Goal: Task Accomplishment & Management: Complete application form

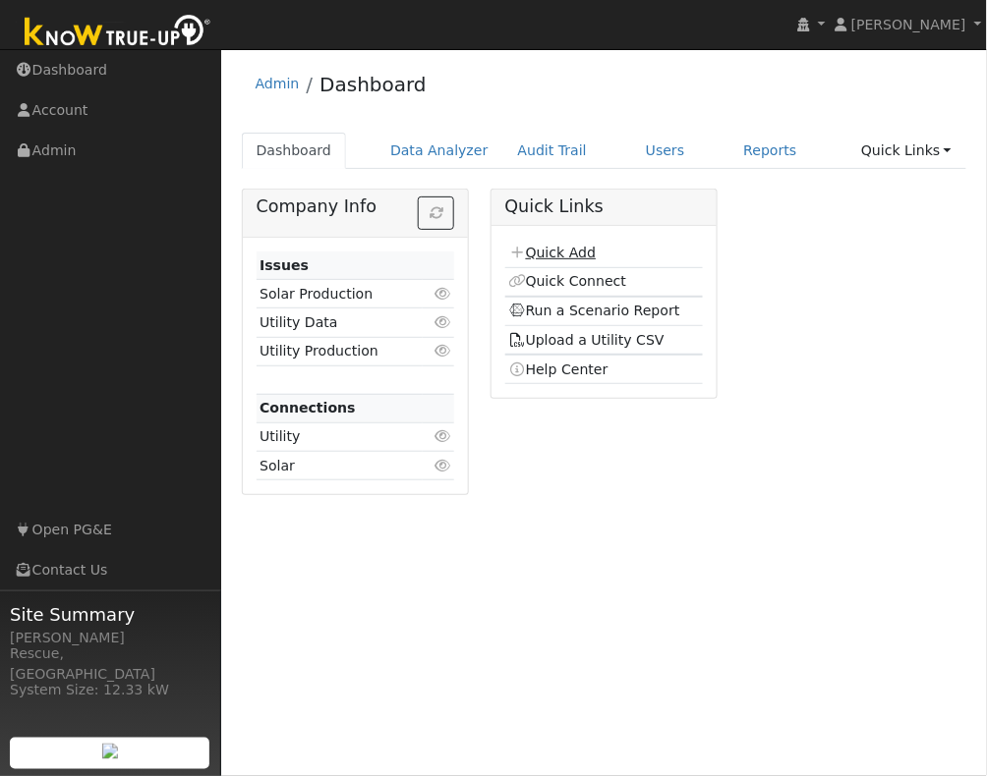
click at [573, 257] on link "Quick Add" at bounding box center [551, 253] width 87 height 16
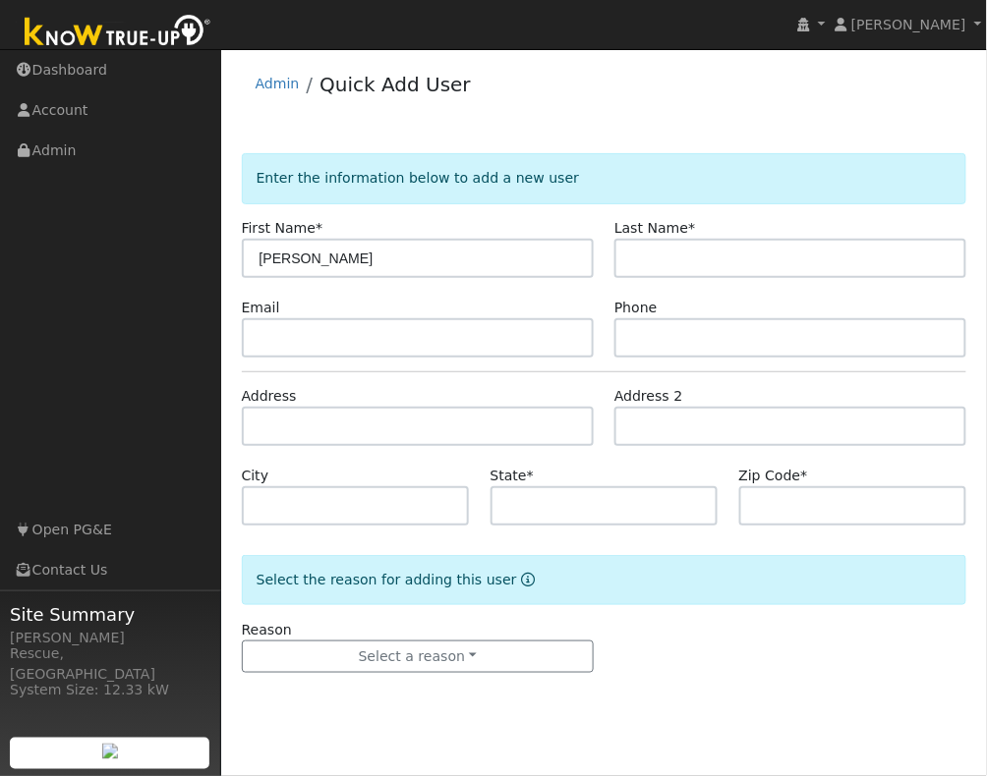
type input "[PERSON_NAME]"
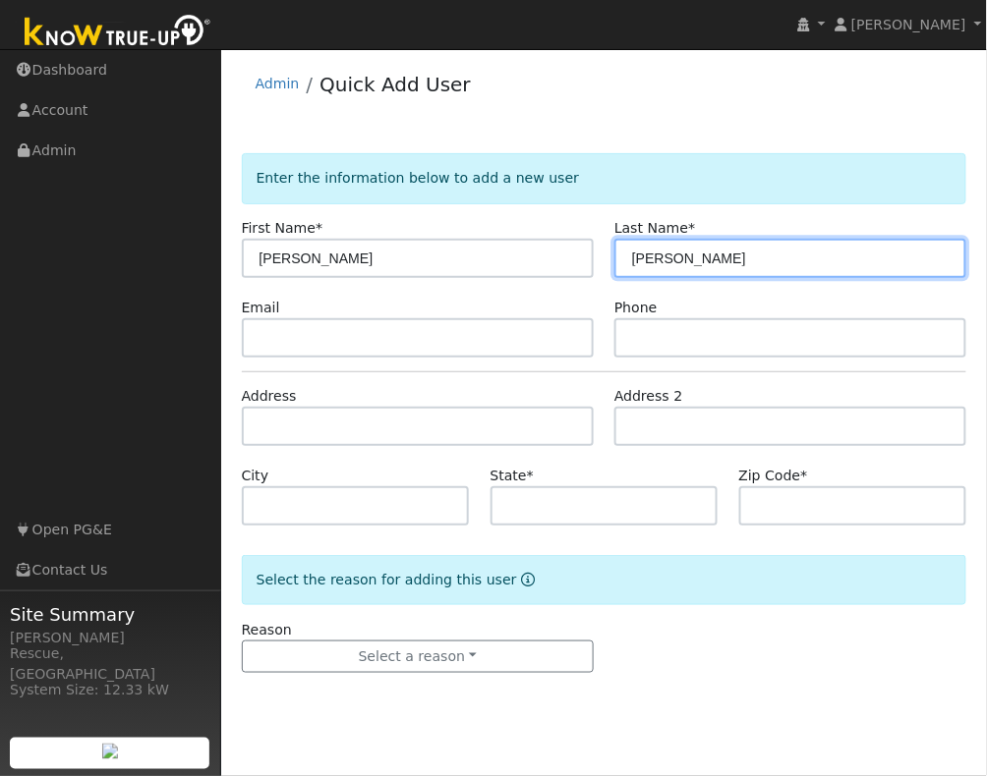
type input "[PERSON_NAME]"
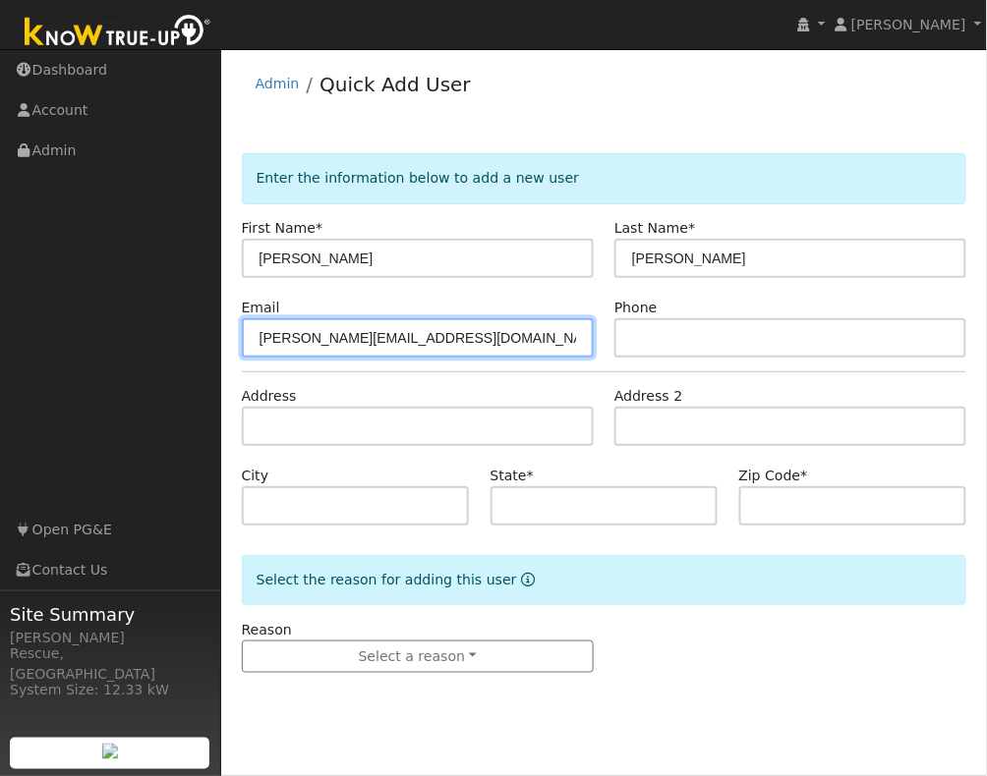
type input "[PERSON_NAME][EMAIL_ADDRESS][DOMAIN_NAME]"
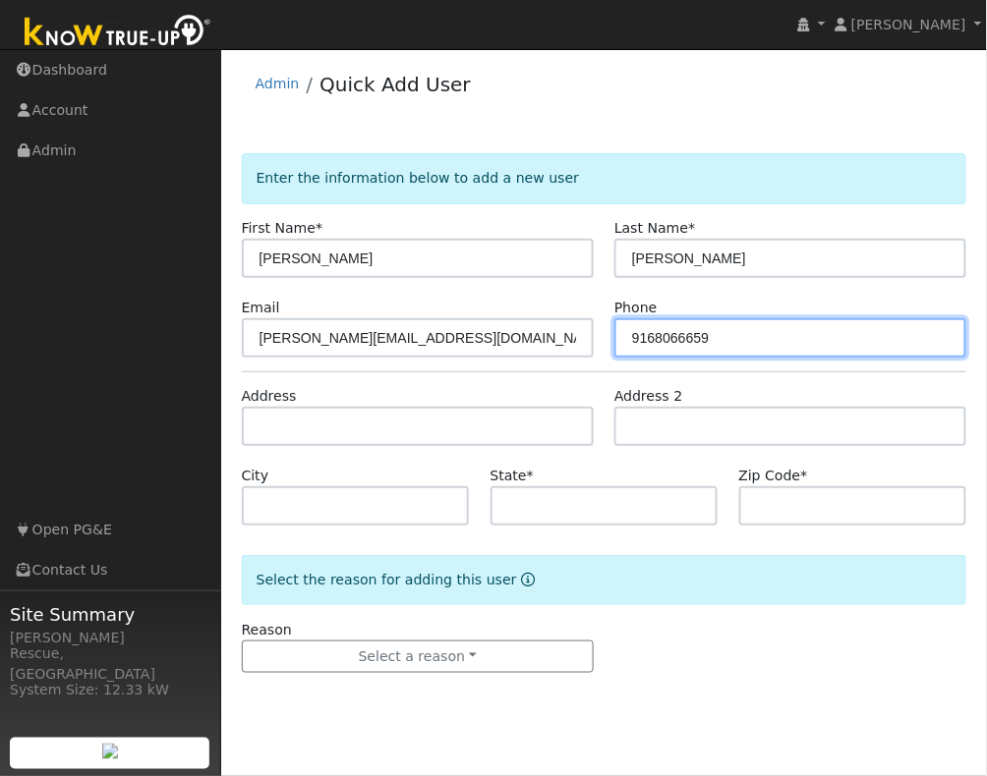
type input "9168066659"
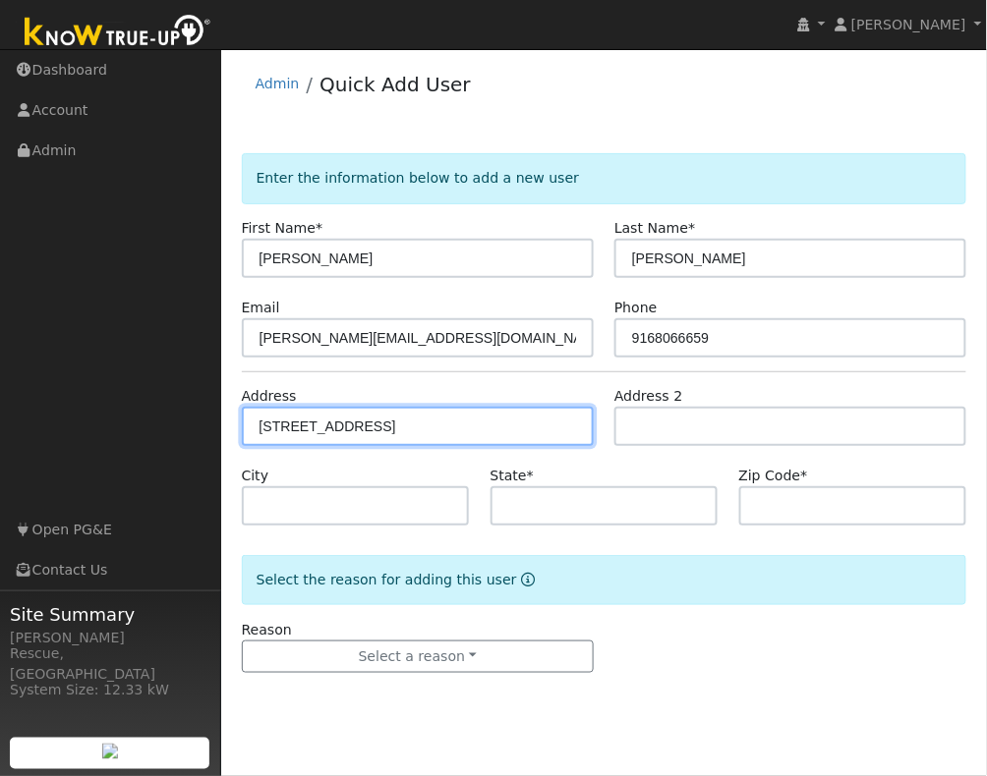
type input "3705 Mariposa Springs Drive"
type input "El Dorado Hills"
type input "CA"
type input "95762"
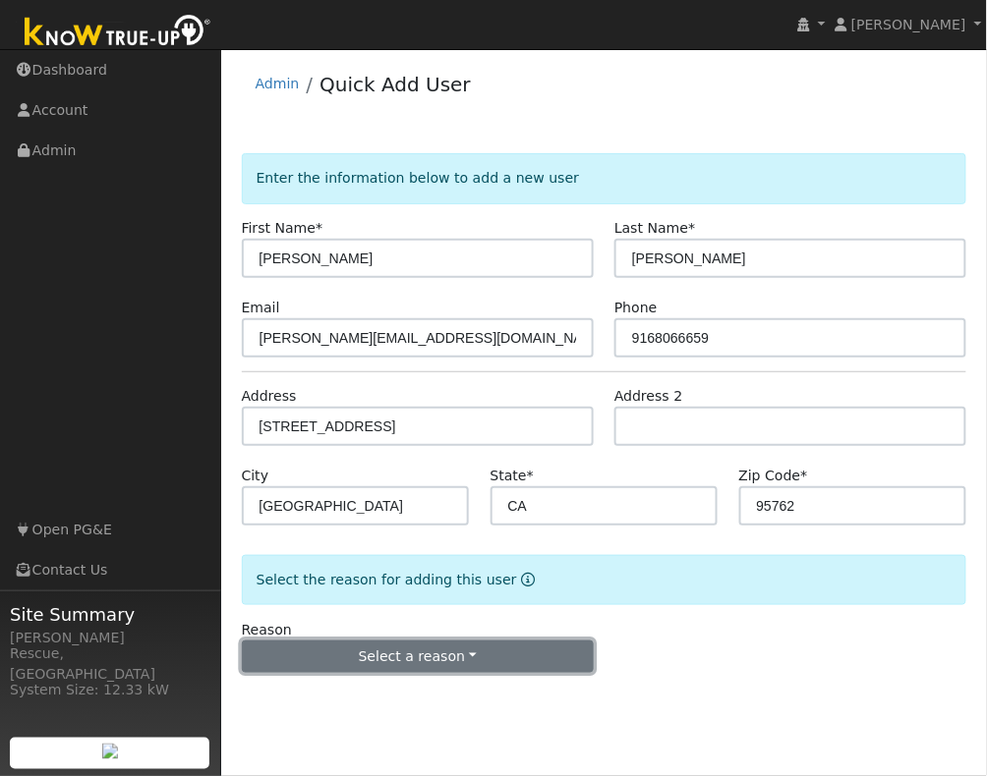
click at [478, 670] on button "Select a reason" at bounding box center [418, 657] width 352 height 33
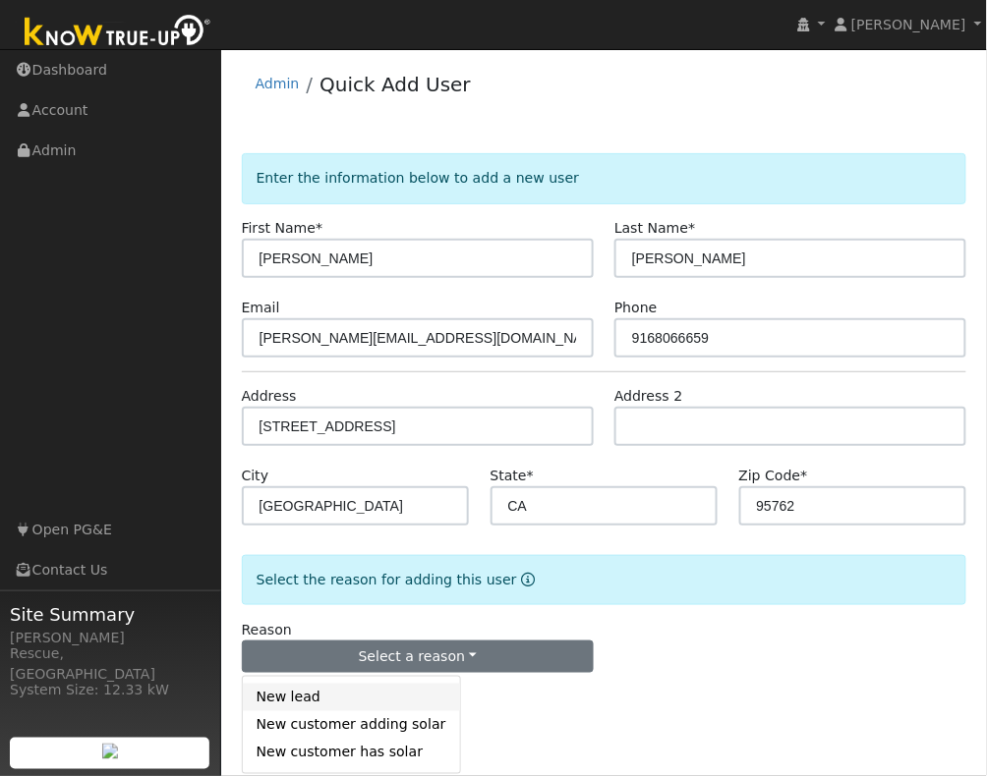
click at [352, 699] on link "New lead" at bounding box center [351, 698] width 217 height 28
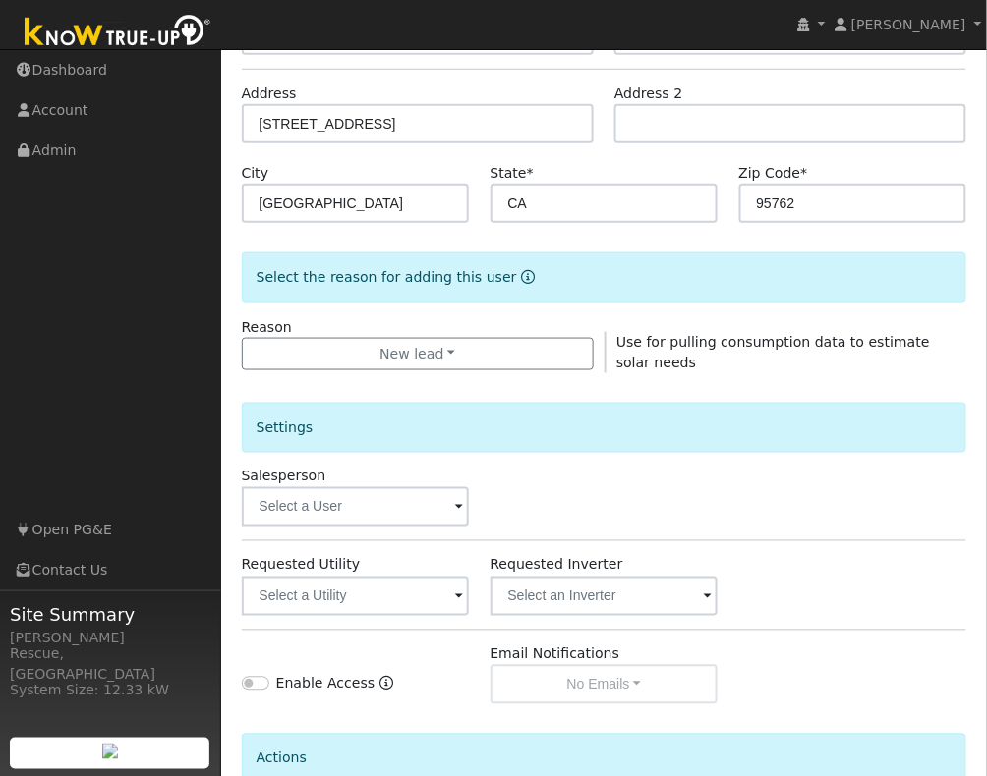
scroll to position [311, 0]
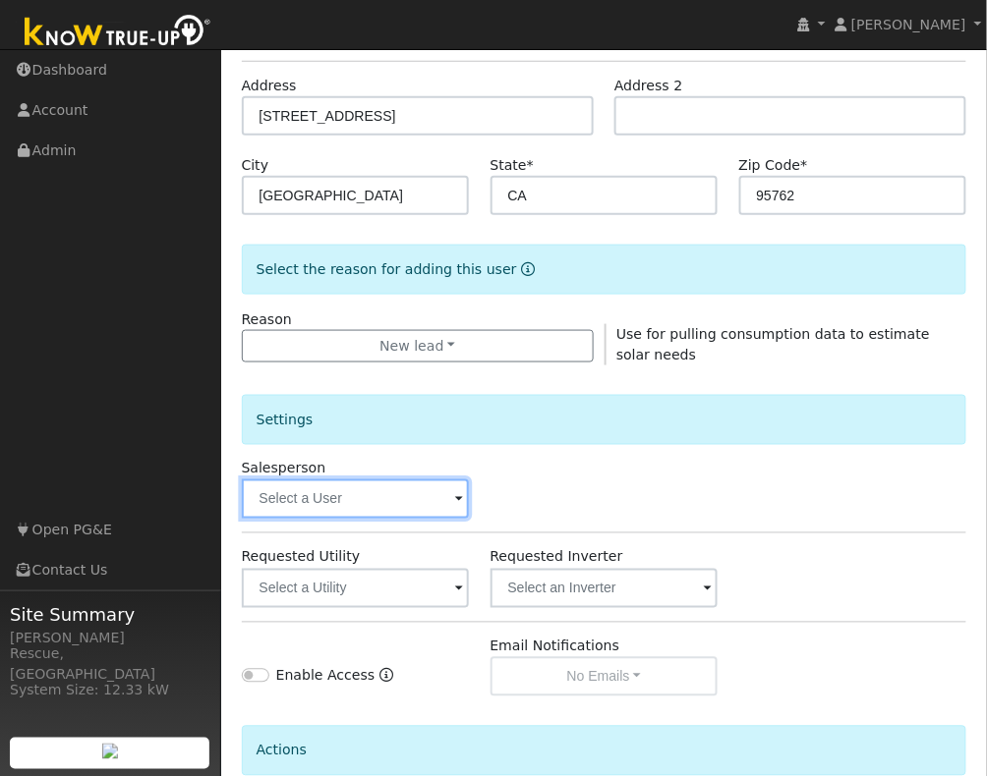
click at [361, 505] on input "text" at bounding box center [356, 499] width 228 height 39
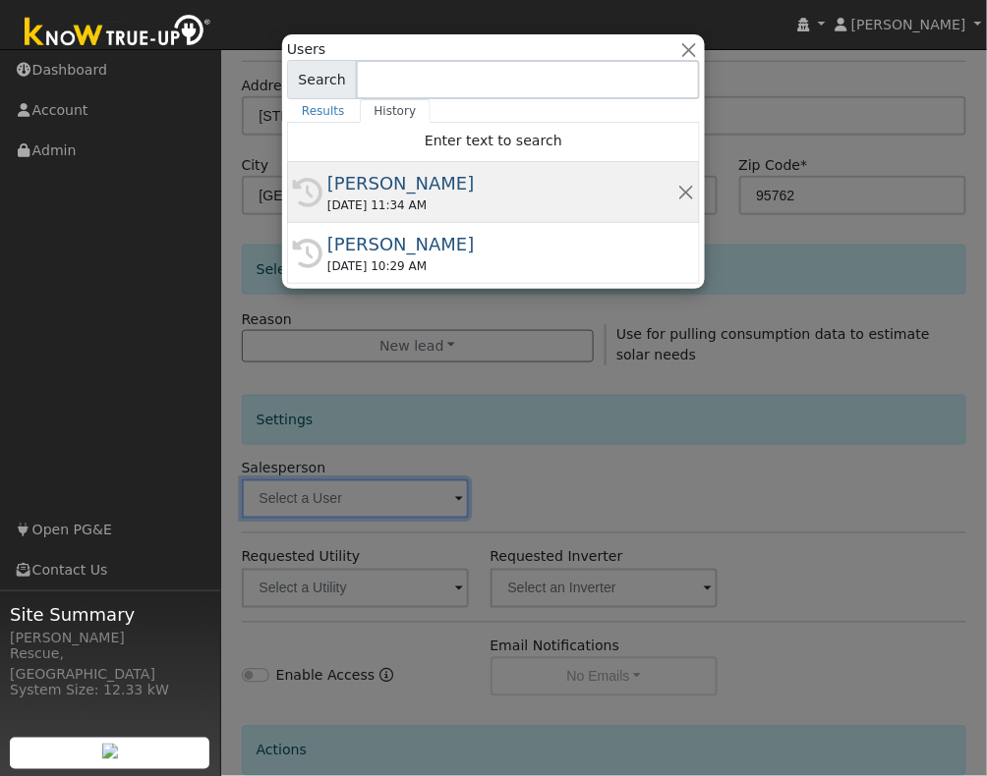
click at [463, 202] on div "10/01/2025 11:34 AM" at bounding box center [502, 206] width 350 height 18
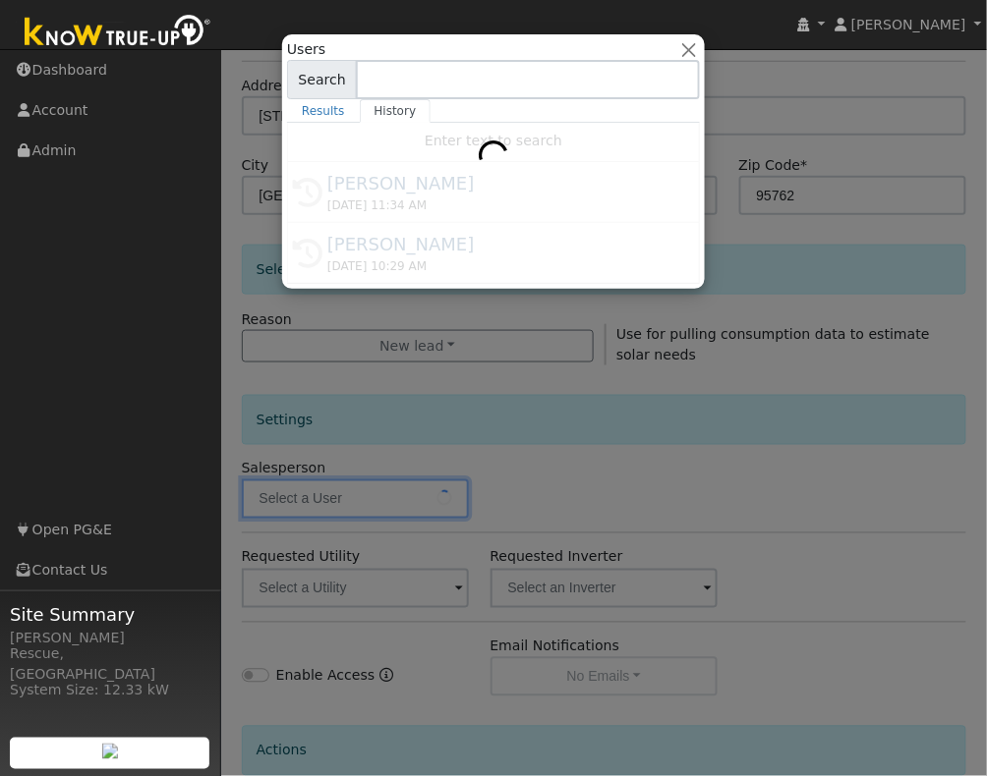
type input "[PERSON_NAME]"
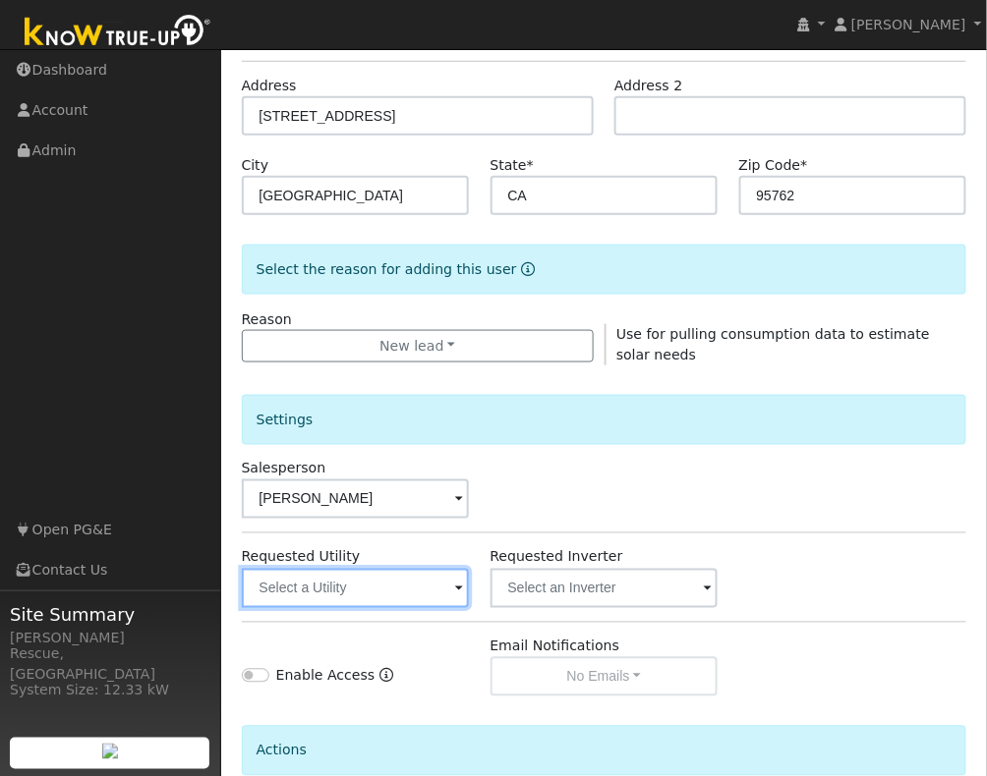
drag, startPoint x: 388, startPoint y: 597, endPoint x: 376, endPoint y: 600, distance: 12.2
click at [388, 597] on input "text" at bounding box center [356, 588] width 228 height 39
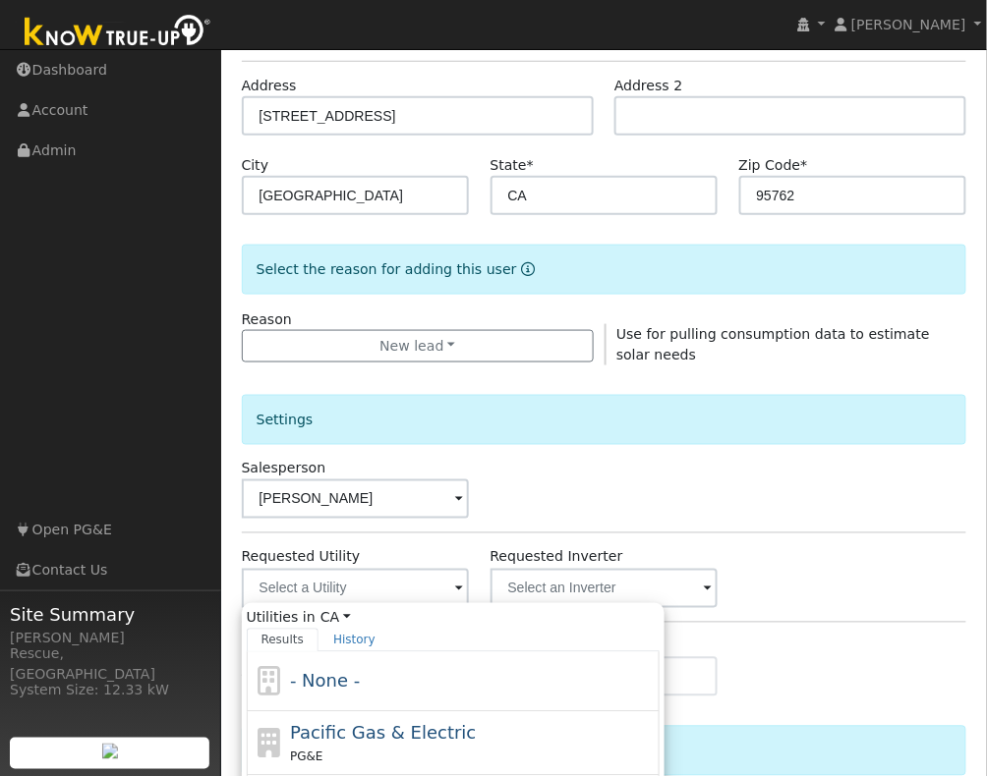
drag, startPoint x: 392, startPoint y: 730, endPoint x: 379, endPoint y: 726, distance: 13.4
click at [392, 729] on span "Pacific Gas & Electric" at bounding box center [383, 733] width 186 height 21
type input "Pacific Gas & Electric"
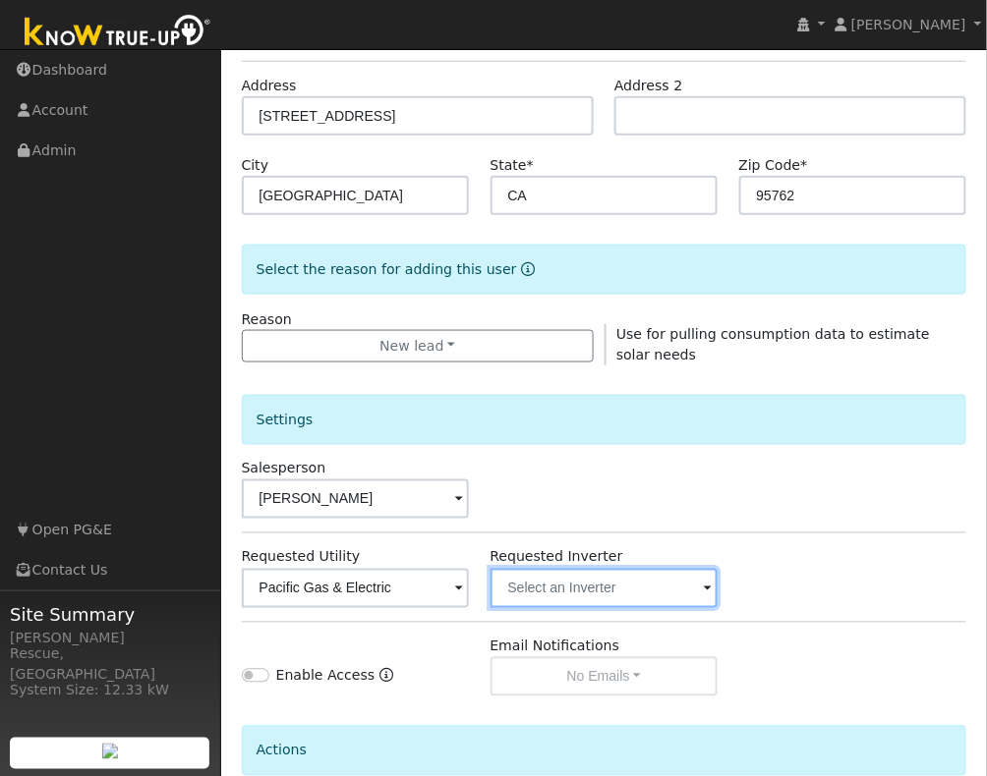
click at [681, 590] on input "text" at bounding box center [604, 588] width 228 height 39
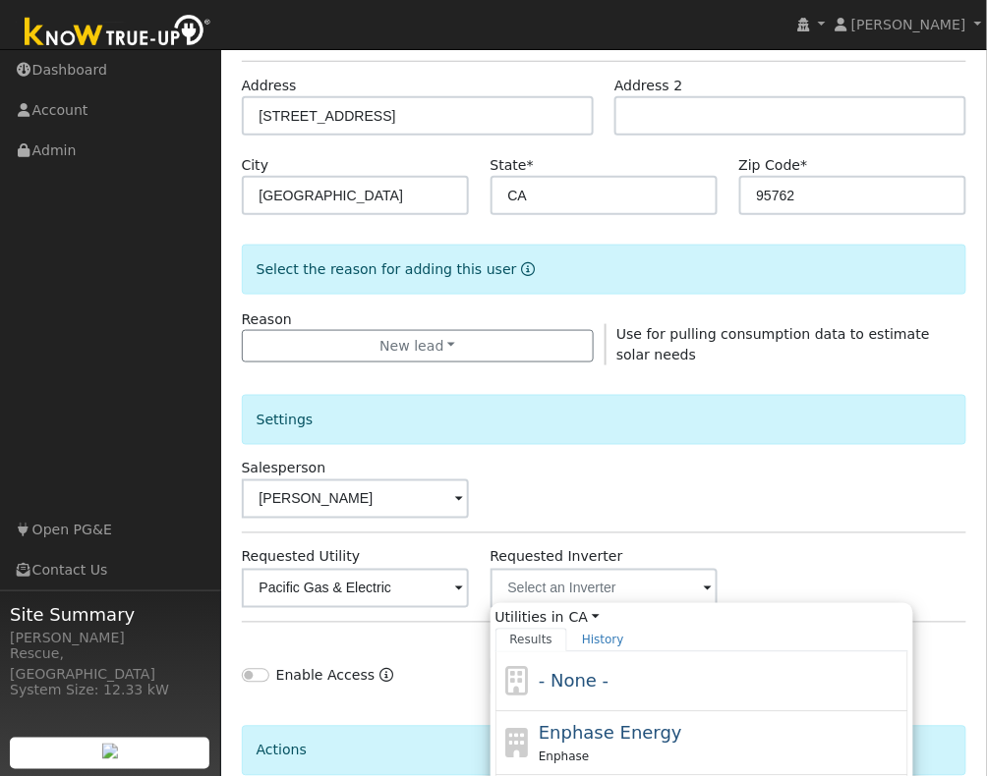
click at [631, 680] on div "- None -" at bounding box center [721, 681] width 365 height 27
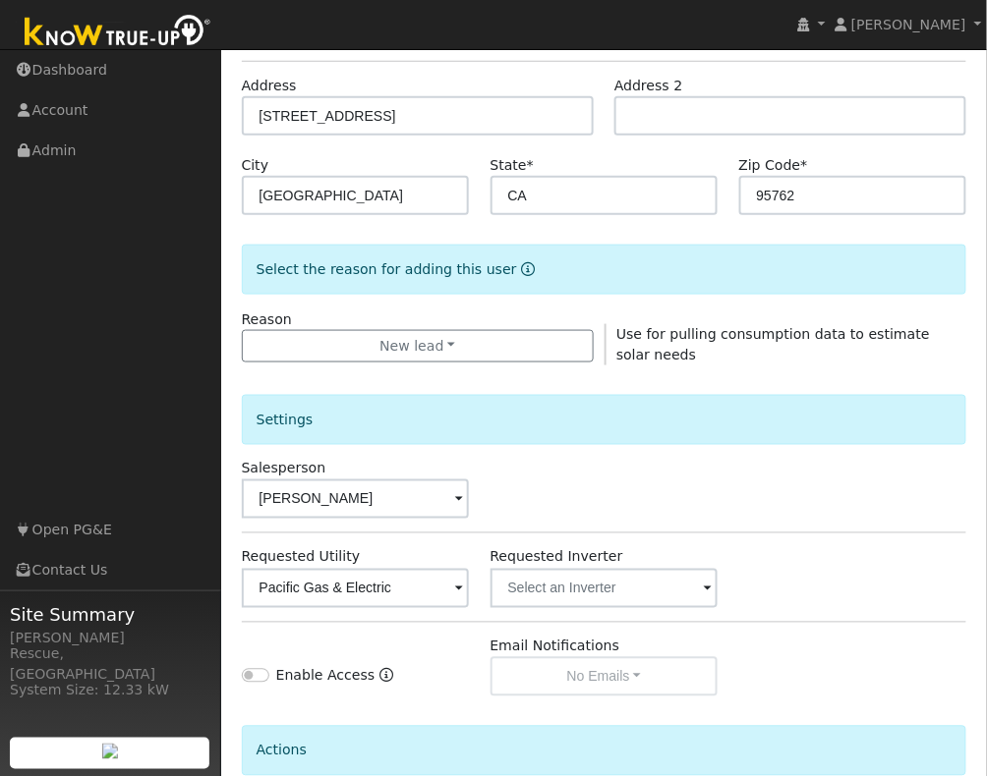
scroll to position [495, 0]
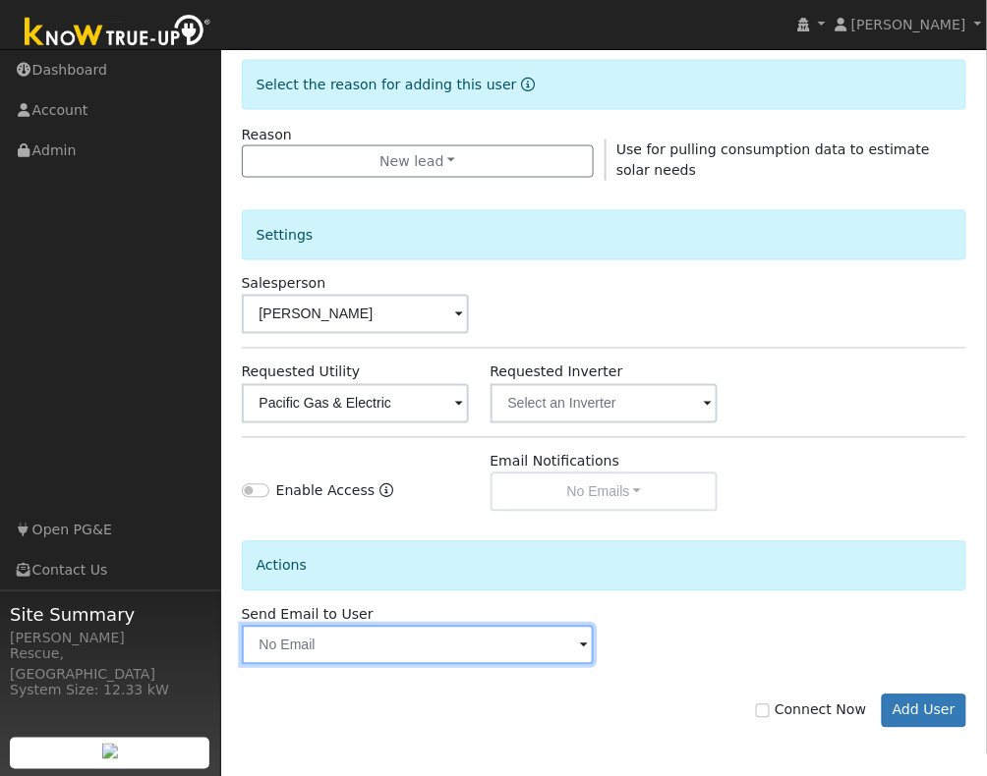
click at [462, 627] on input "text" at bounding box center [418, 645] width 352 height 39
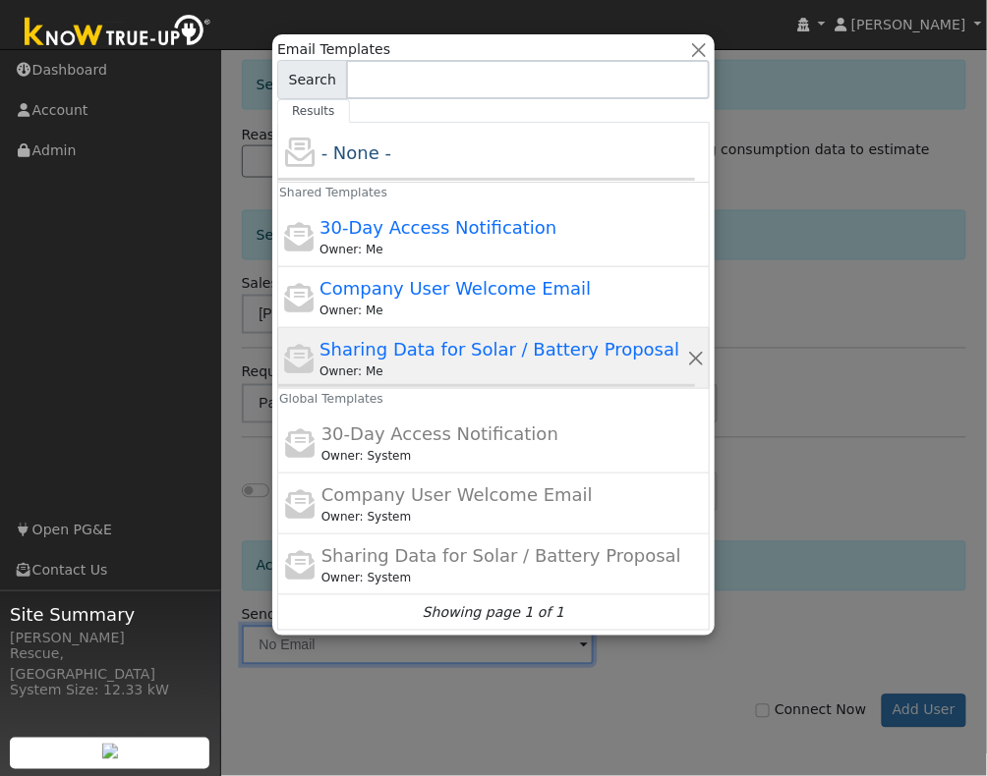
click at [485, 359] on span "Sharing Data for Solar / Battery Proposal" at bounding box center [499, 349] width 360 height 21
type input "Sharing Data for Solar / Battery Proposal"
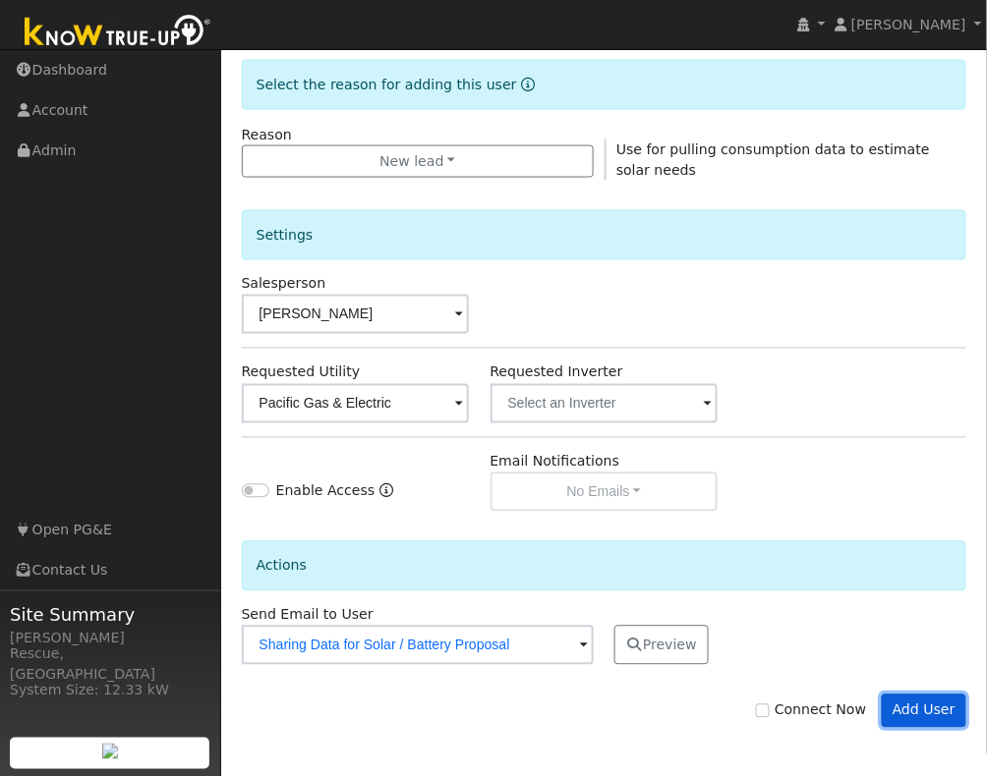
drag, startPoint x: 945, startPoint y: 719, endPoint x: 965, endPoint y: 733, distance: 24.8
click at [945, 720] on button "Add User" at bounding box center [925, 711] width 86 height 33
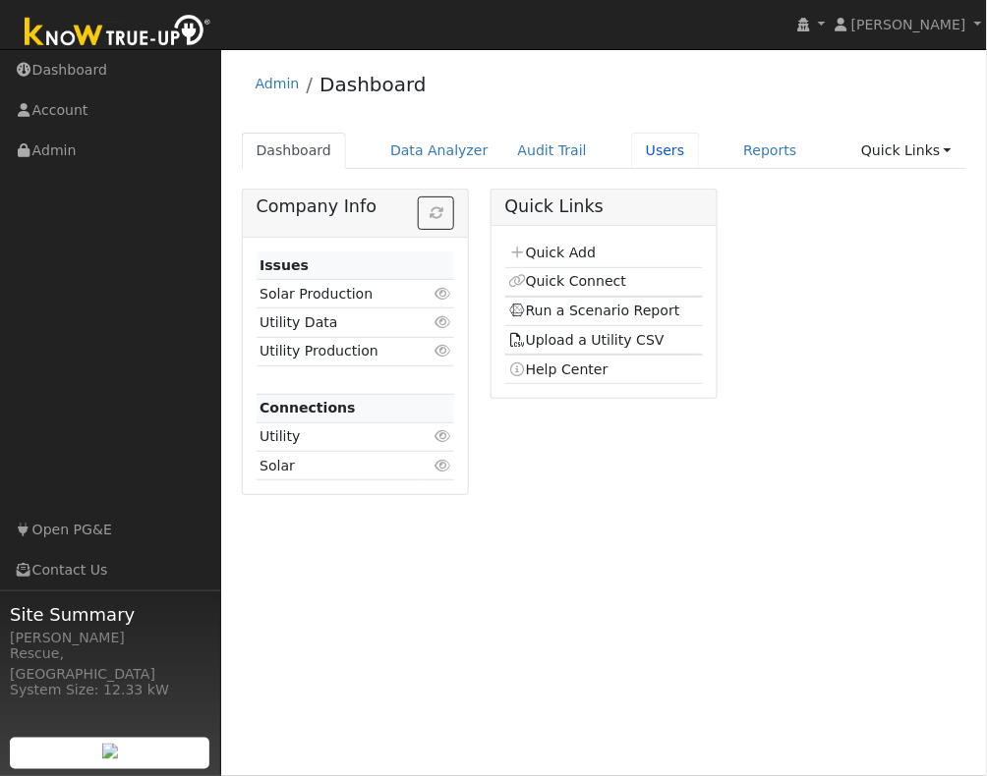
drag, startPoint x: 646, startPoint y: 158, endPoint x: 647, endPoint y: 170, distance: 11.8
click at [646, 158] on link "Users" at bounding box center [665, 151] width 69 height 36
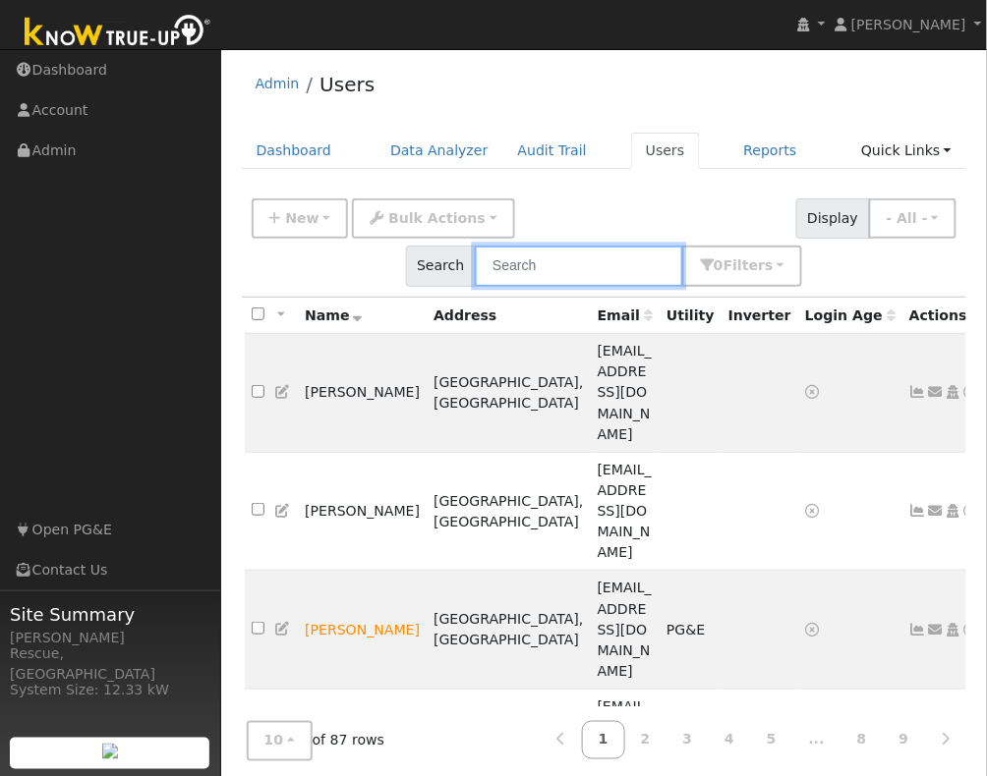
click at [625, 260] on input "text" at bounding box center [579, 266] width 208 height 40
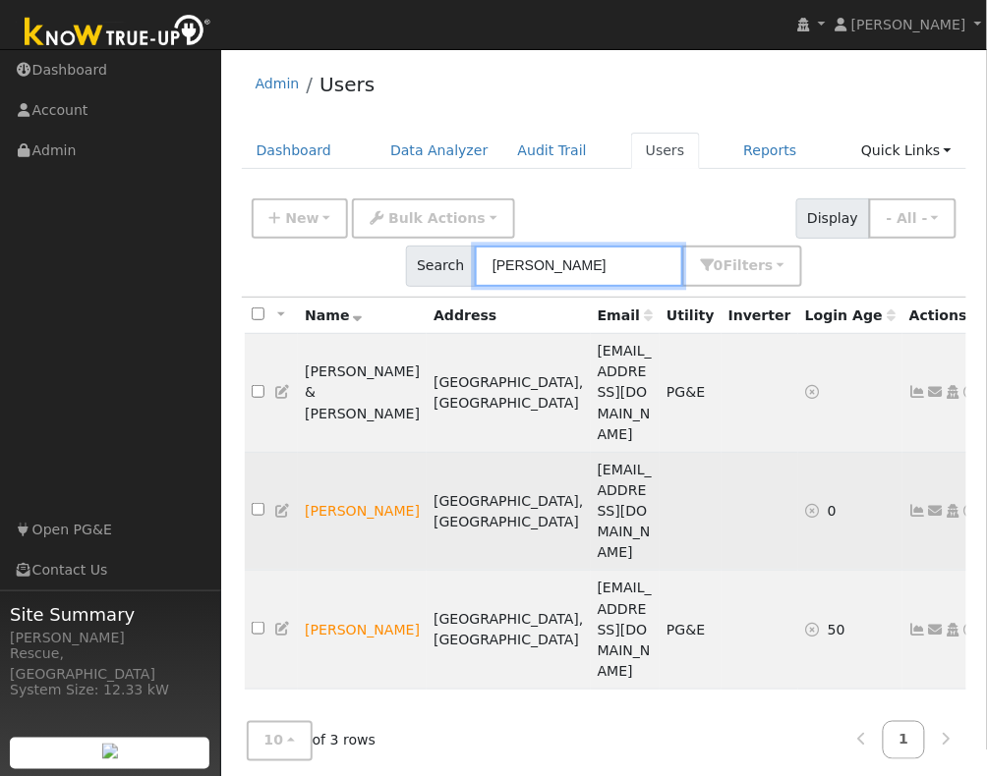
type input "dan"
click at [962, 504] on icon at bounding box center [971, 511] width 18 height 14
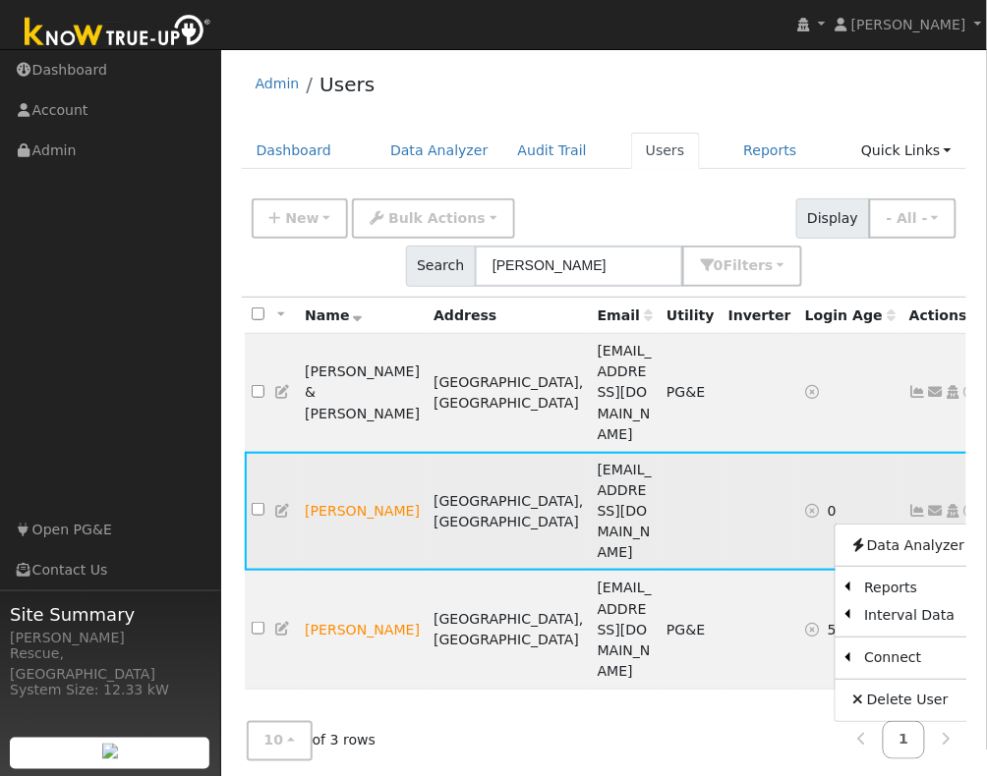
drag, startPoint x: 782, startPoint y: 407, endPoint x: 797, endPoint y: 408, distance: 14.8
click at [798, 452] on td "0" at bounding box center [850, 511] width 104 height 119
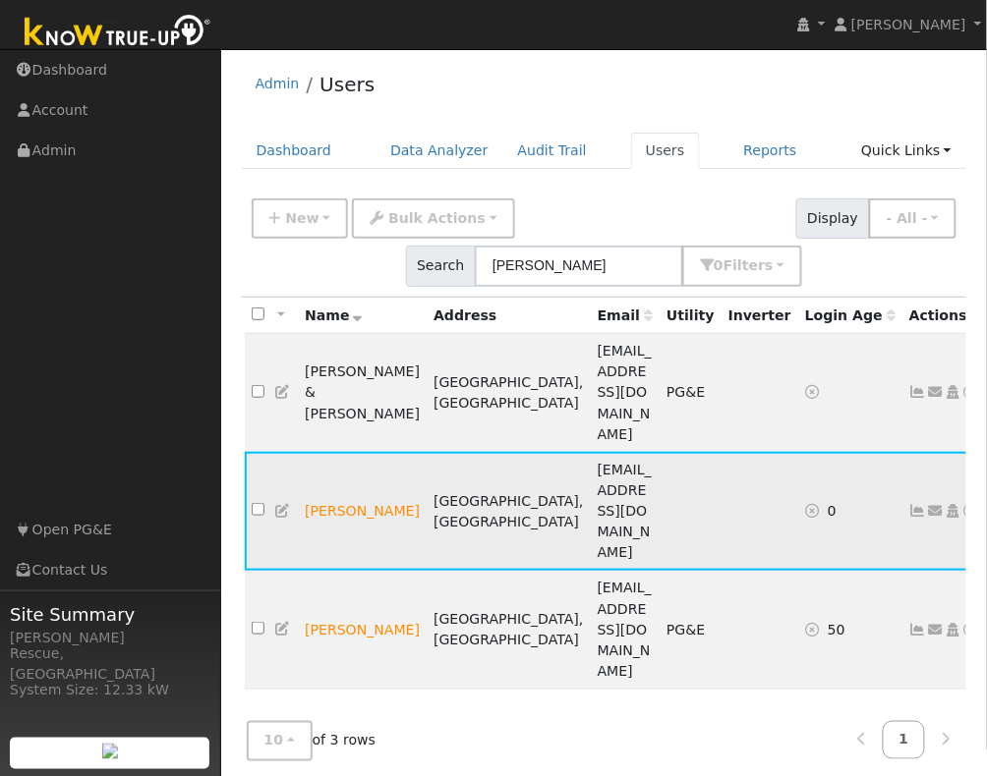
click at [927, 504] on icon at bounding box center [936, 511] width 18 height 14
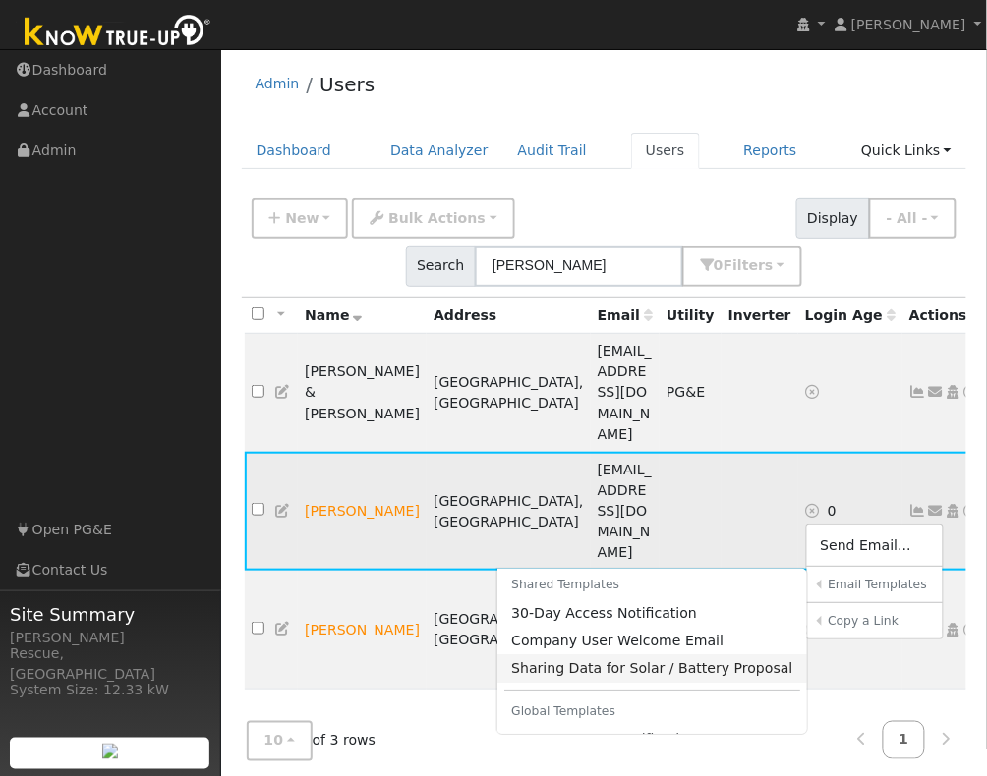
scroll to position [8, 0]
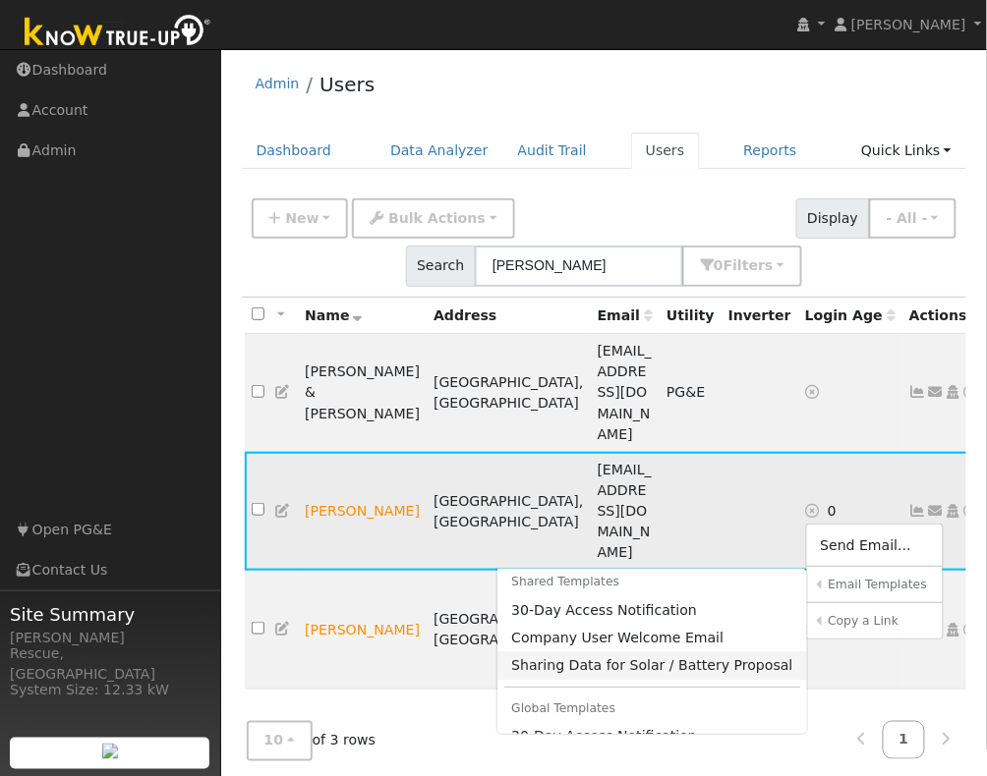
click at [647, 652] on link "Sharing Data for Solar / Battery Proposal" at bounding box center [652, 666] width 310 height 28
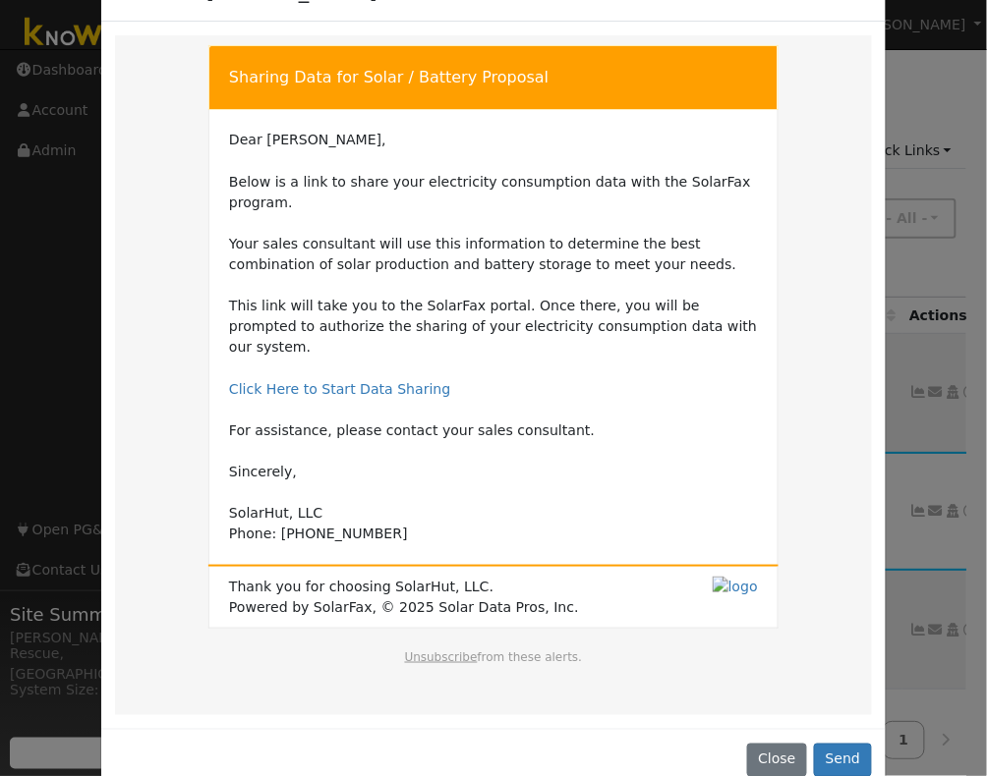
scroll to position [81, 0]
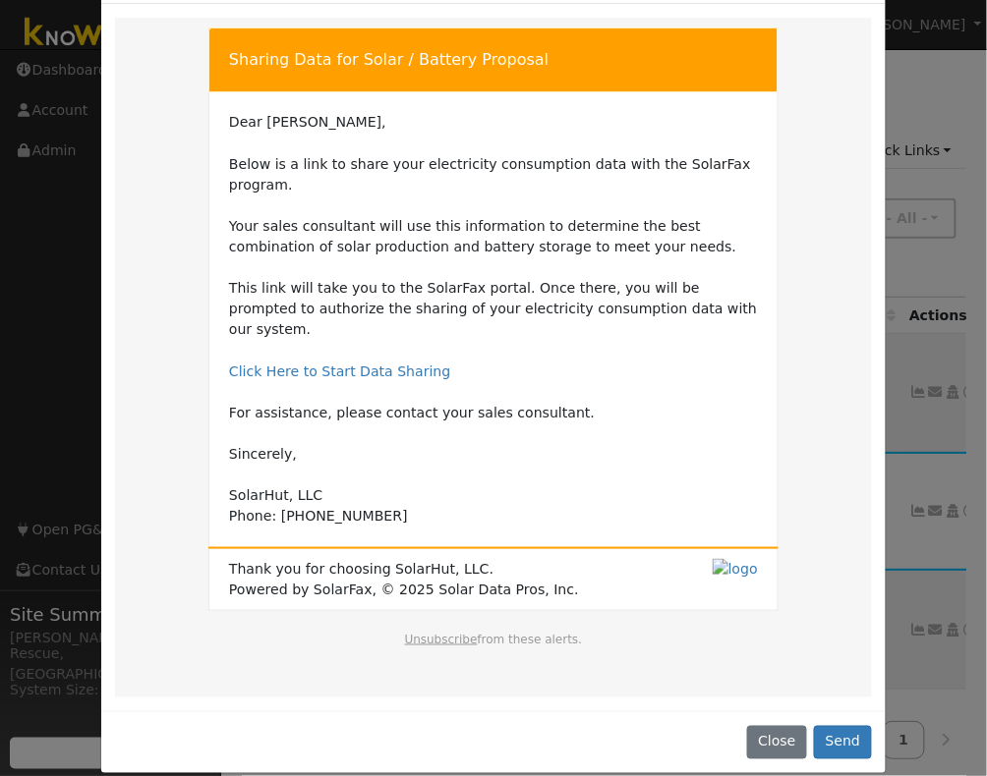
drag, startPoint x: 228, startPoint y: 54, endPoint x: 461, endPoint y: 507, distance: 509.5
click at [462, 508] on tbody "Sharing Data for Solar / Battery Proposal Dear Dan, Below is a link to share yo…" at bounding box center [493, 320] width 569 height 582
drag, startPoint x: 430, startPoint y: 506, endPoint x: 225, endPoint y: 117, distance: 440.1
click at [229, 115] on td "Dear Dan, Below is a link to share your electricity consumption data with the S…" at bounding box center [493, 319] width 529 height 415
copy td "Dear Dan, Below is a link to share your electricity consumption data with the S…"
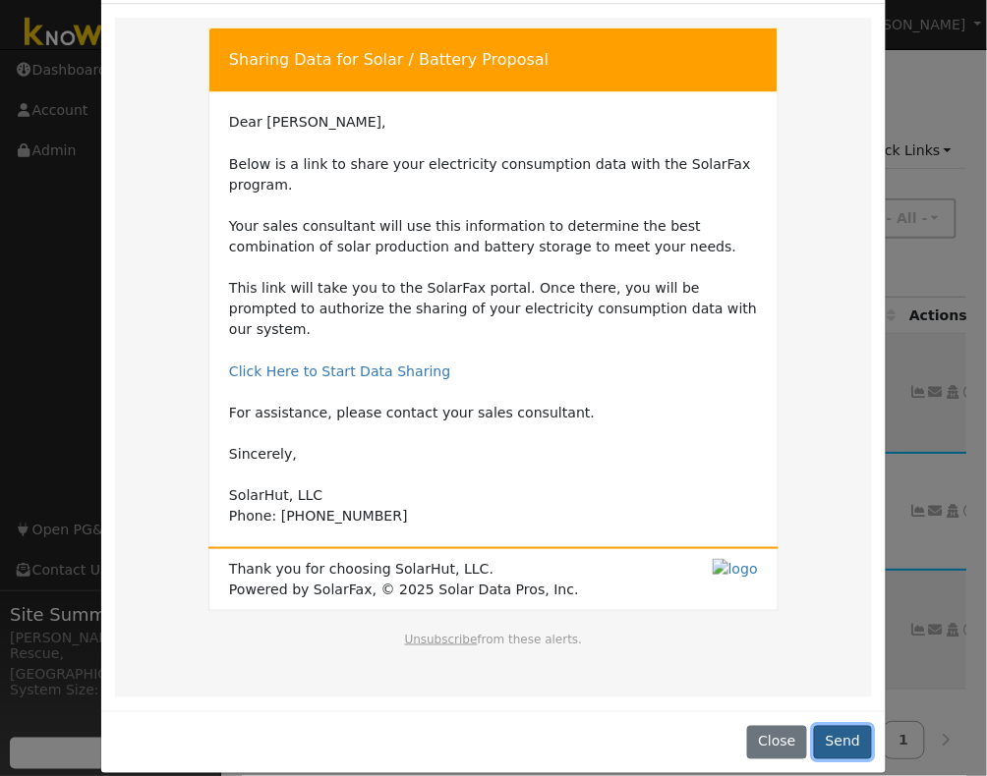
click at [835, 726] on button "Send" at bounding box center [843, 742] width 58 height 33
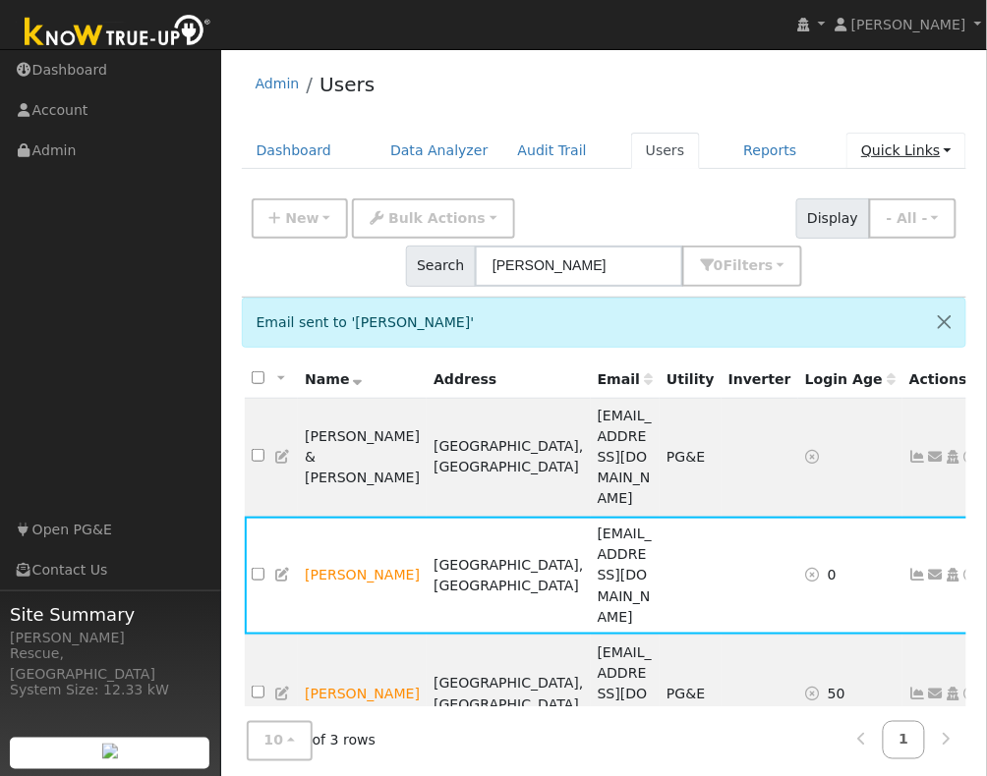
click at [941, 144] on link "Quick Links" at bounding box center [906, 151] width 120 height 36
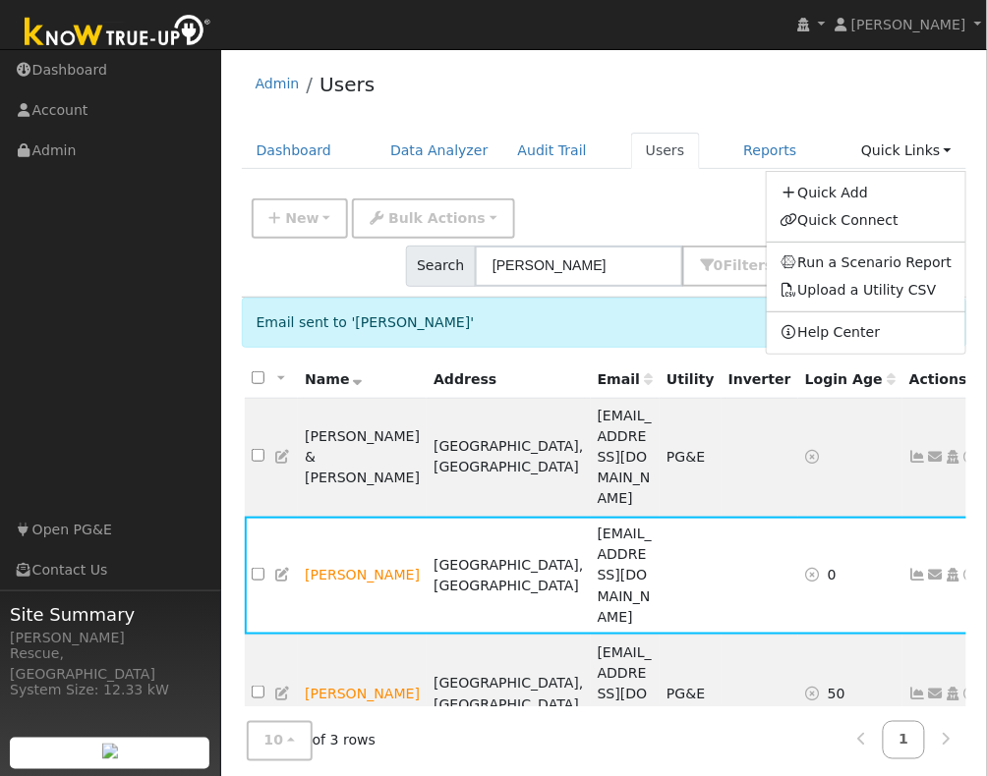
click at [709, 203] on div "New Add User Quick Add Quick Connect Quick Convert Lead Bulk Actions Send Email…" at bounding box center [604, 239] width 713 height 94
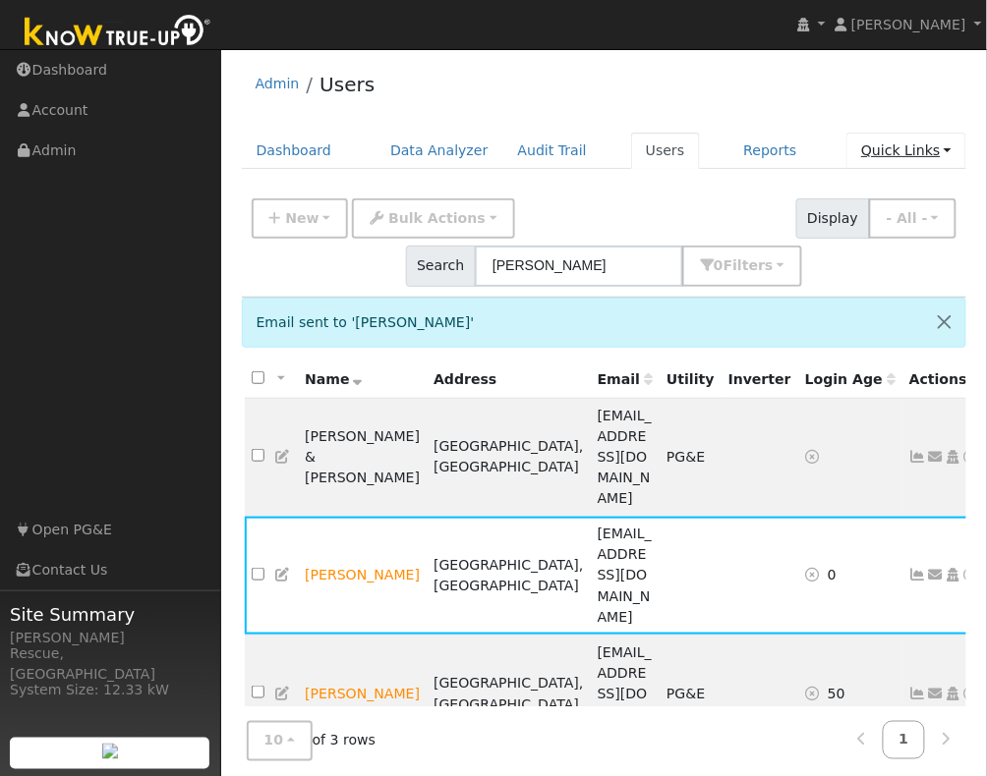
click at [932, 148] on link "Quick Links" at bounding box center [906, 151] width 120 height 36
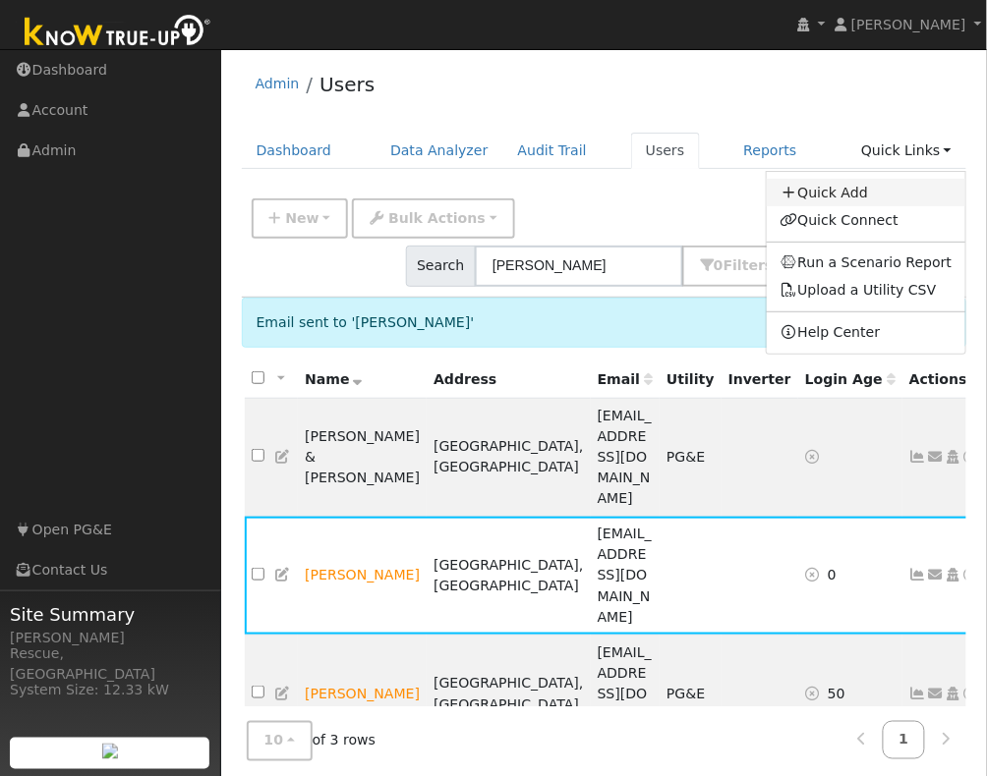
click at [886, 188] on link "Quick Add" at bounding box center [867, 193] width 200 height 28
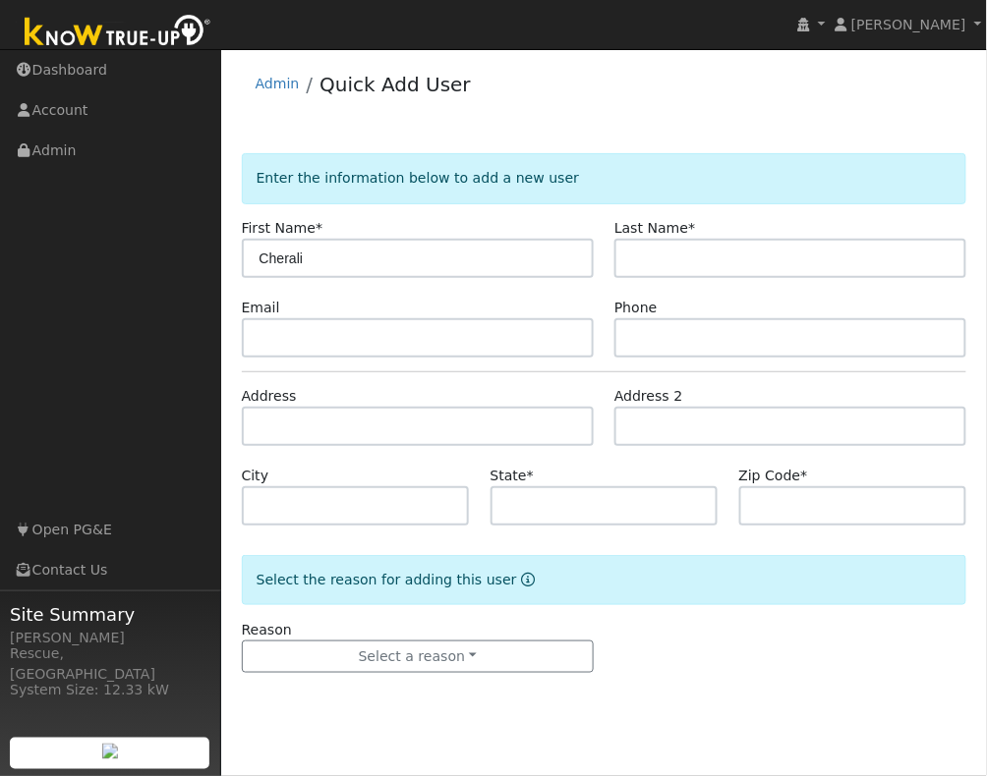
type input "Cherali"
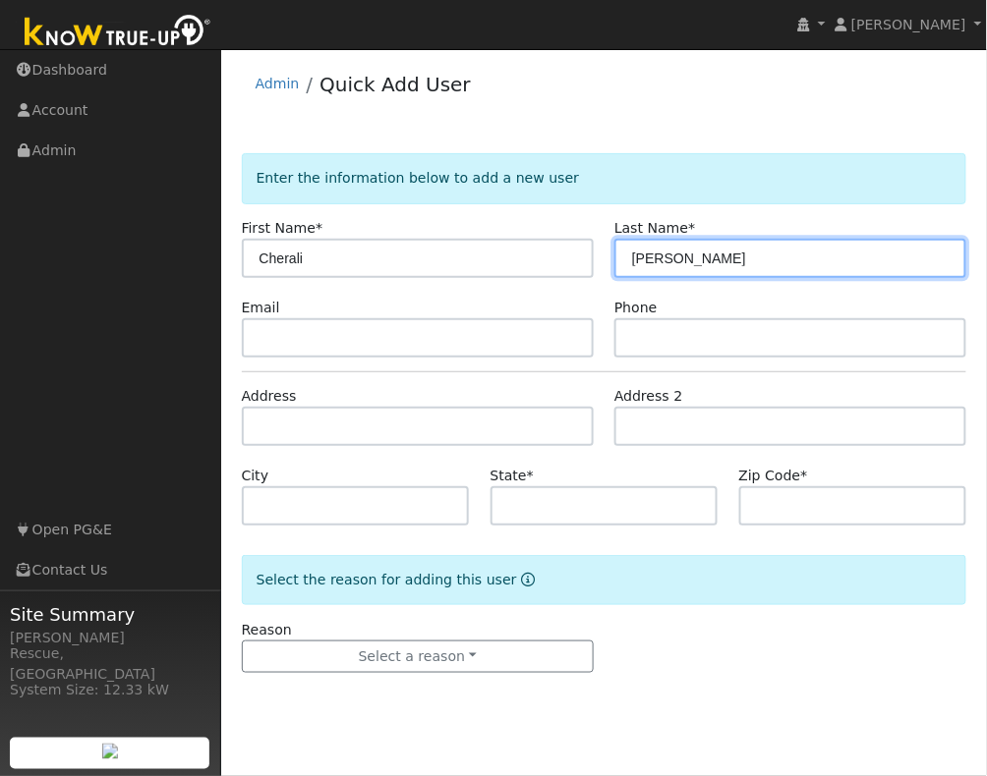
type input "[PERSON_NAME]"
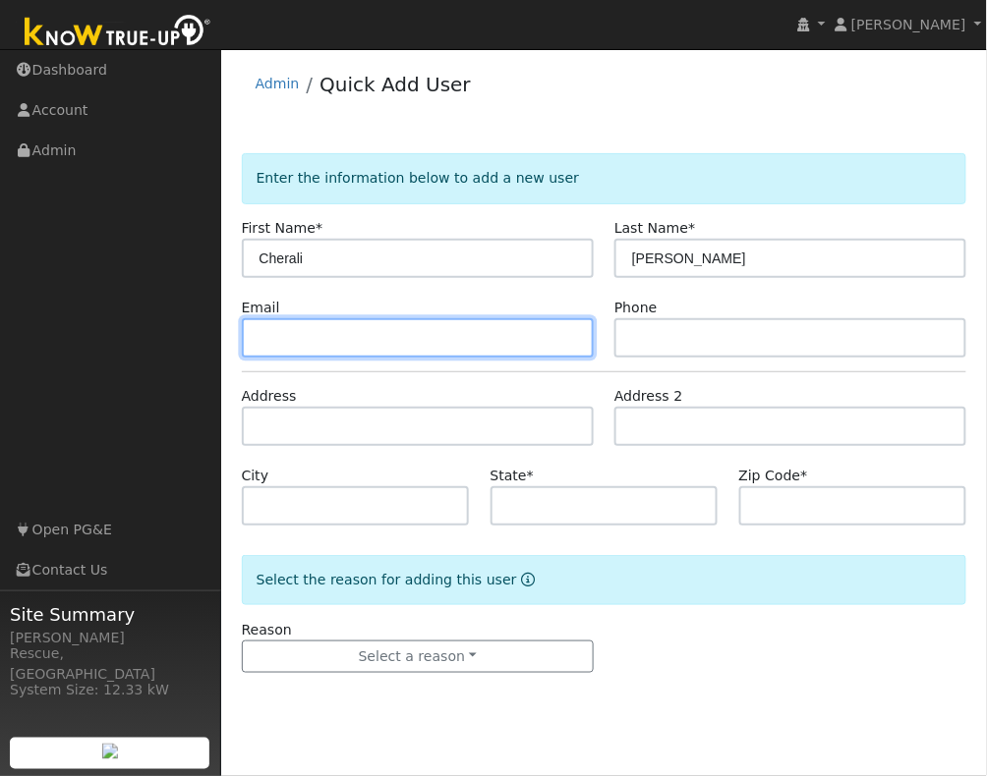
paste input "[EMAIL_ADDRESS][DOMAIN_NAME]"
type input "[EMAIL_ADDRESS][DOMAIN_NAME]"
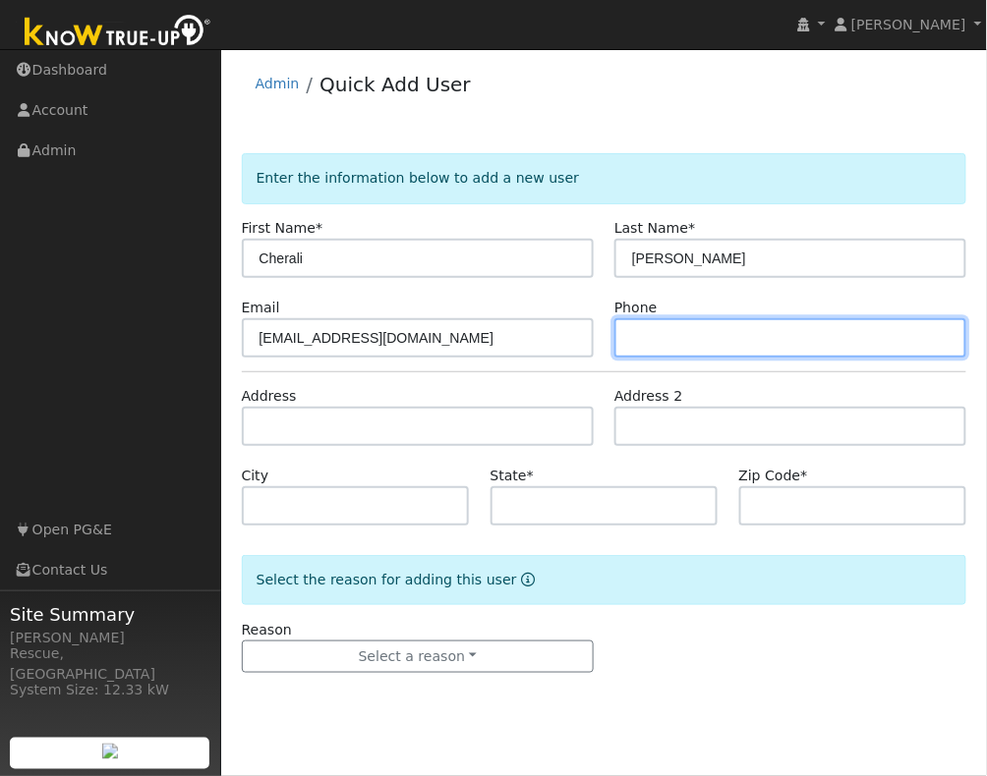
click at [751, 339] on input "text" at bounding box center [790, 337] width 352 height 39
type input "9162507101"
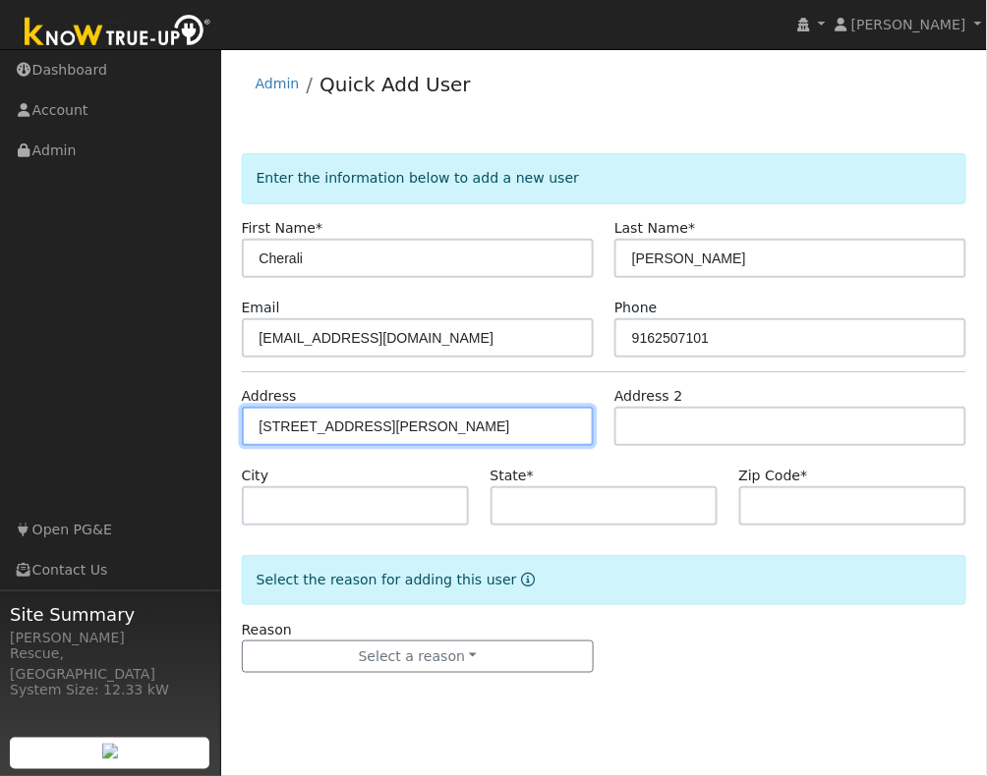
type input "[STREET_ADDRESS][PERSON_NAME]"
type input "Penryn"
type input "CA"
type input "95663"
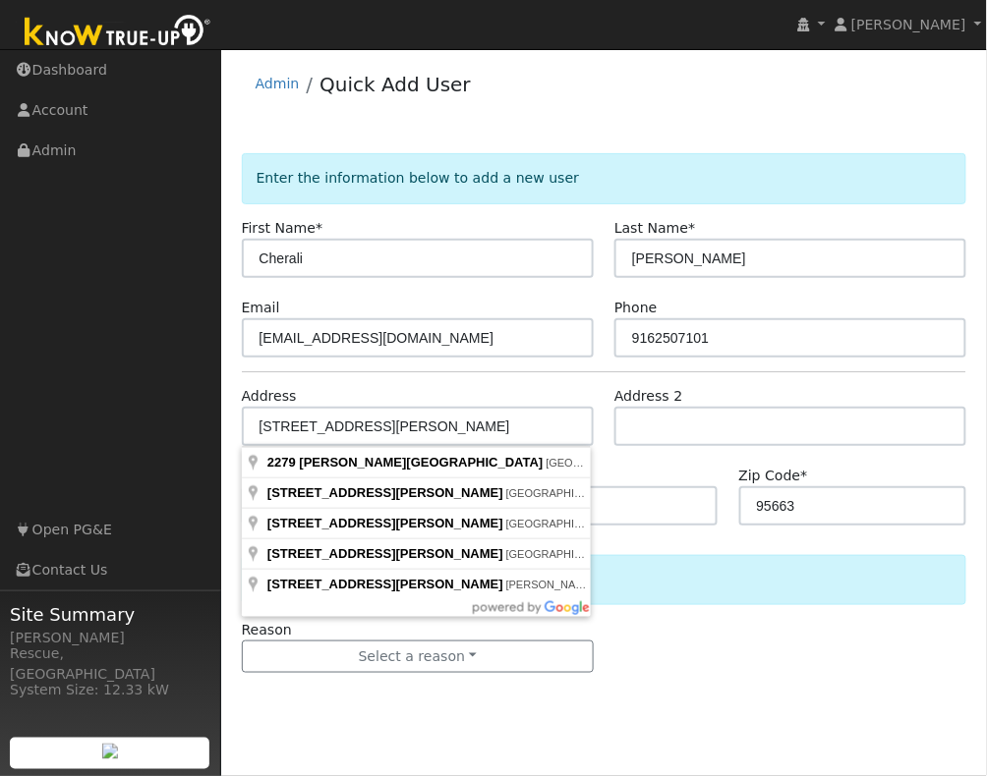
click at [742, 688] on form "Enter the information below to add a new user First Name * Cherali Last Name * …" at bounding box center [604, 432] width 725 height 559
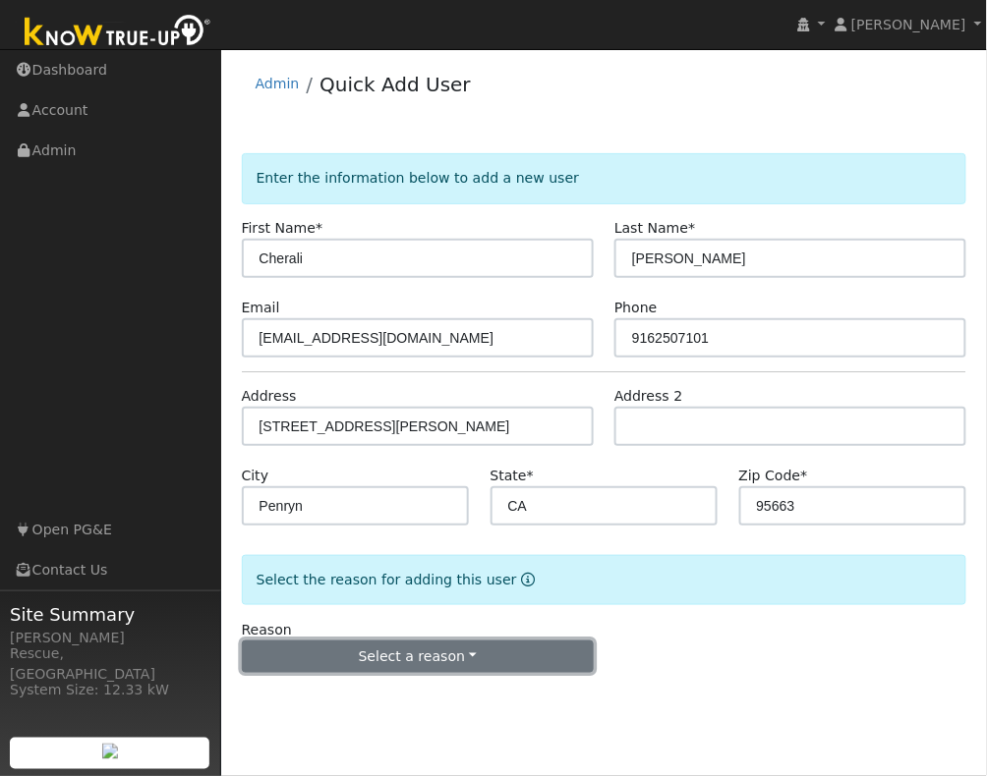
click at [476, 667] on button "Select a reason" at bounding box center [418, 657] width 352 height 33
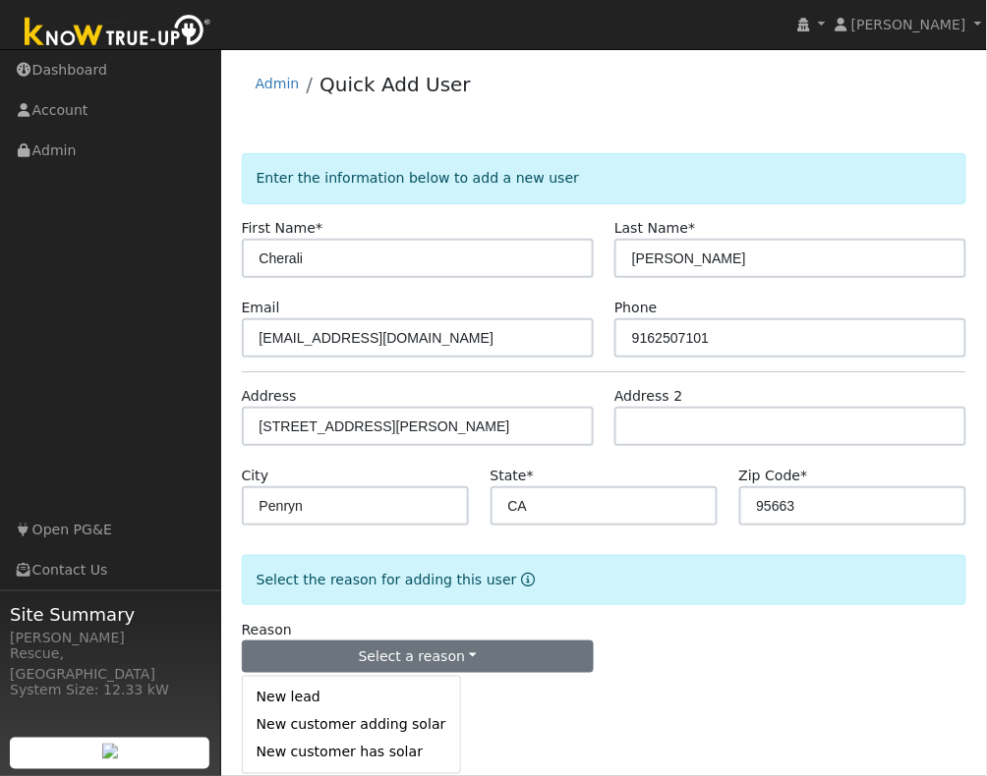
click at [343, 694] on link "New lead" at bounding box center [351, 698] width 217 height 28
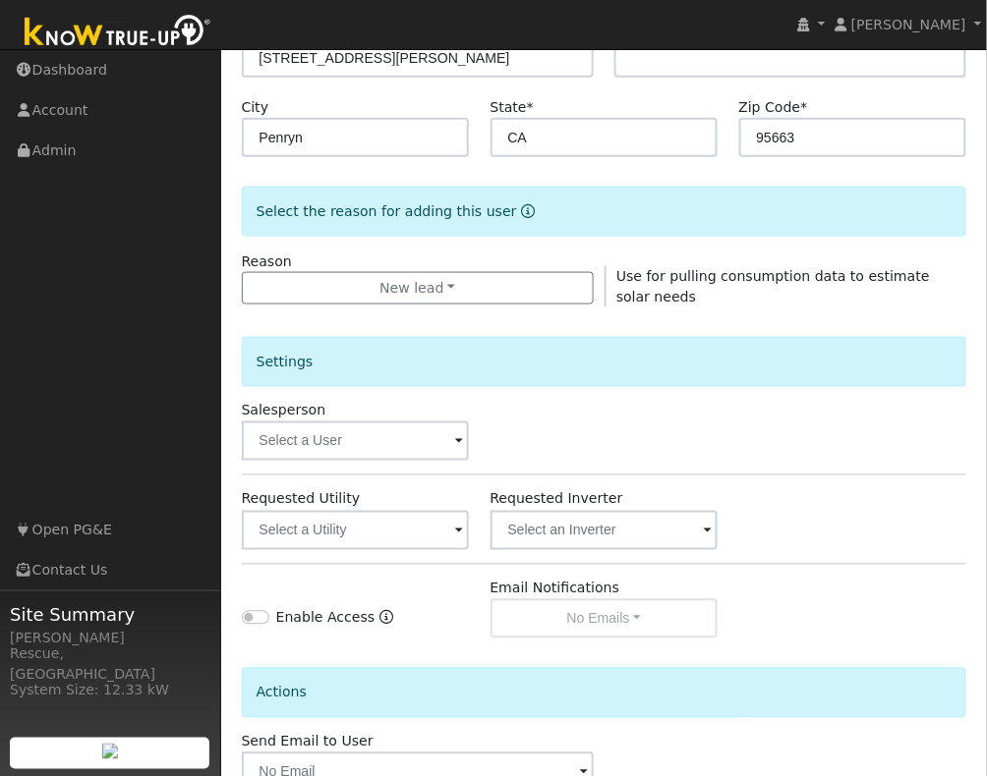
scroll to position [400, 0]
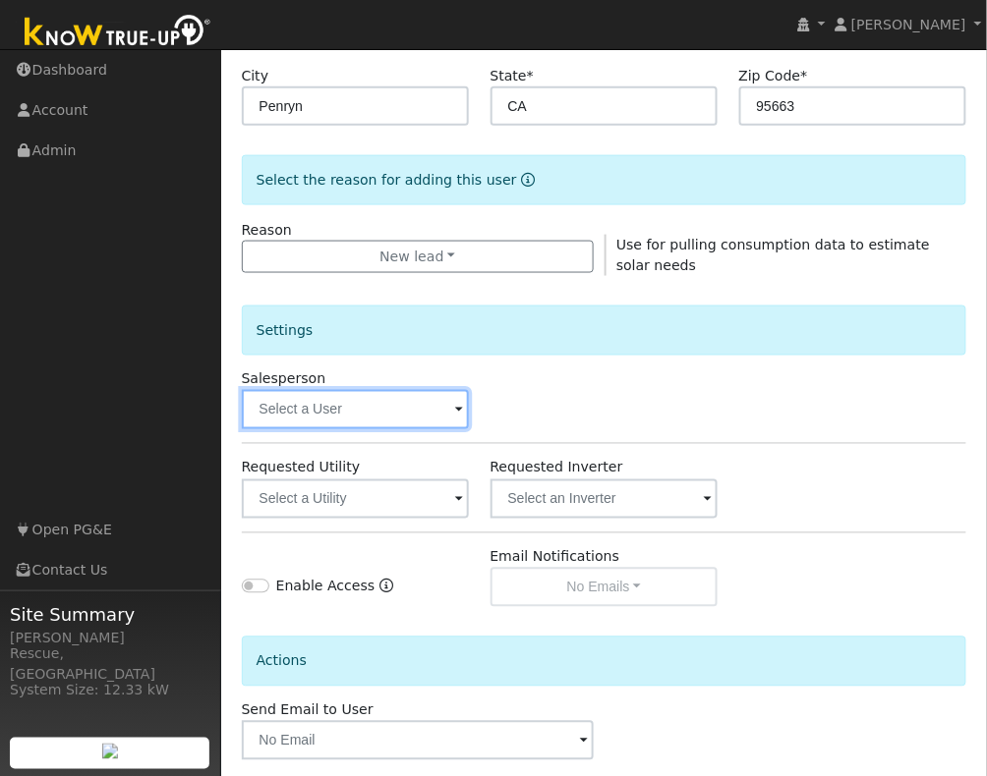
click at [386, 425] on input "text" at bounding box center [356, 409] width 228 height 39
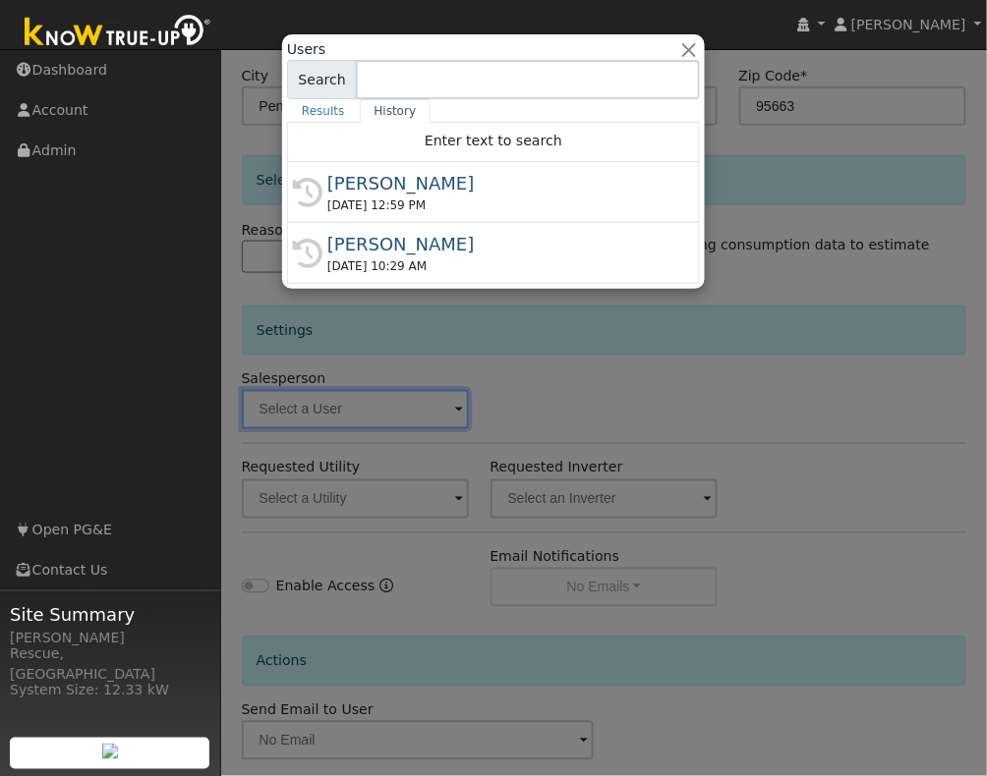
drag, startPoint x: 485, startPoint y: 199, endPoint x: 479, endPoint y: 237, distance: 38.8
click at [485, 199] on div "10/06/2025 12:59 PM" at bounding box center [502, 206] width 350 height 18
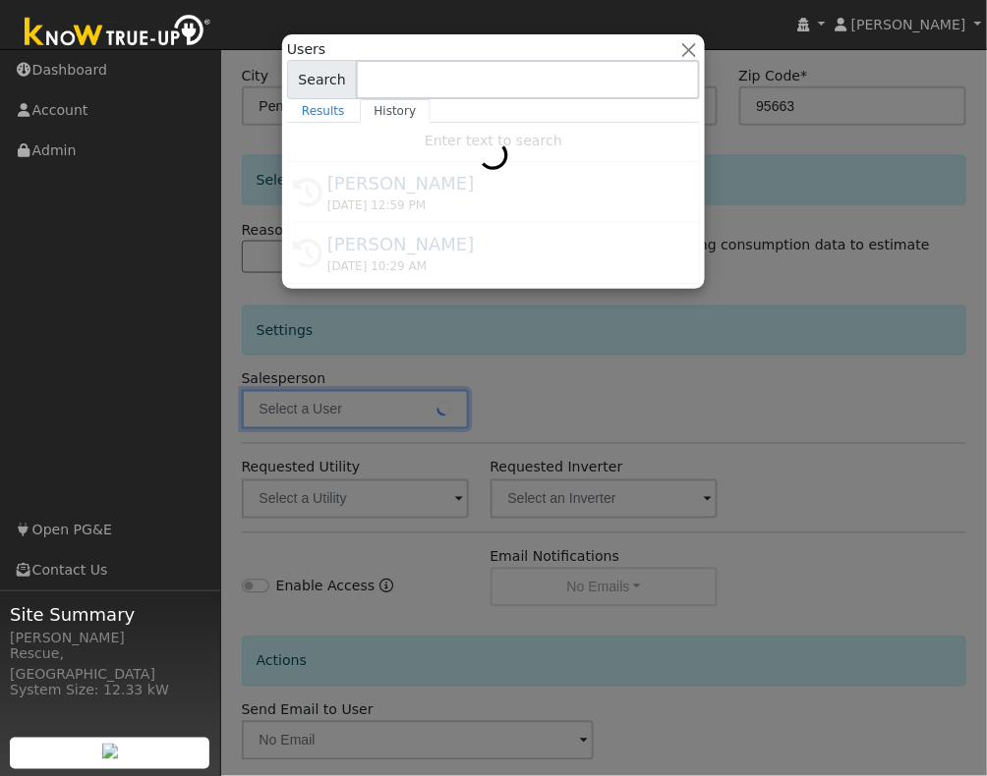
type input "[PERSON_NAME]"
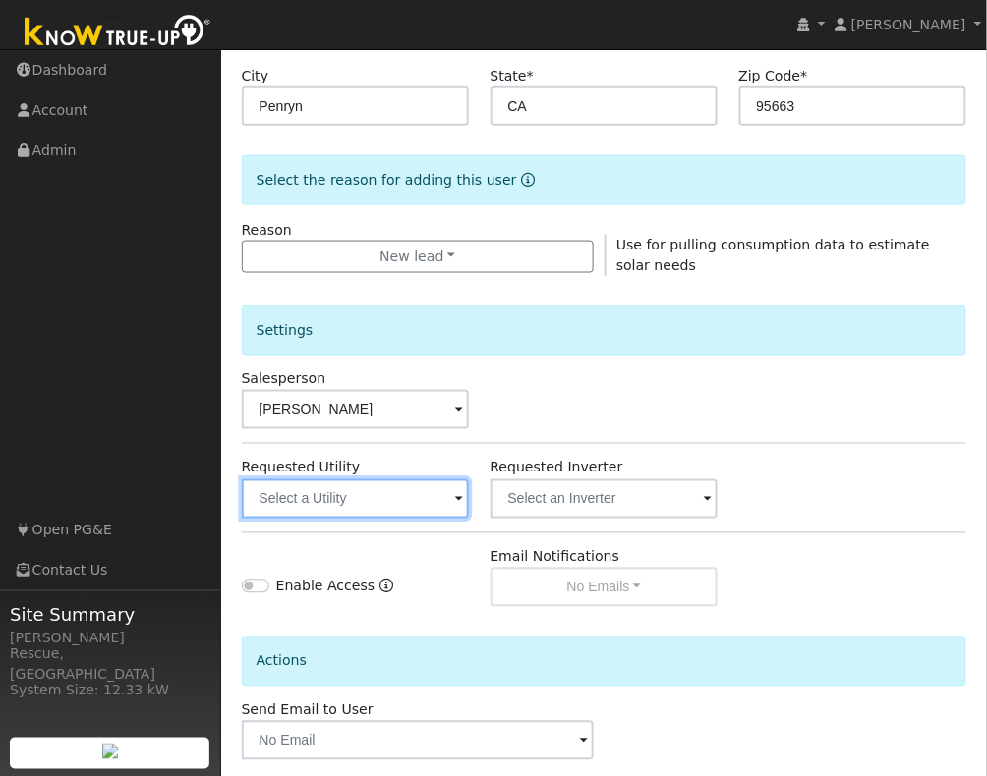
click at [430, 515] on input "text" at bounding box center [356, 499] width 228 height 39
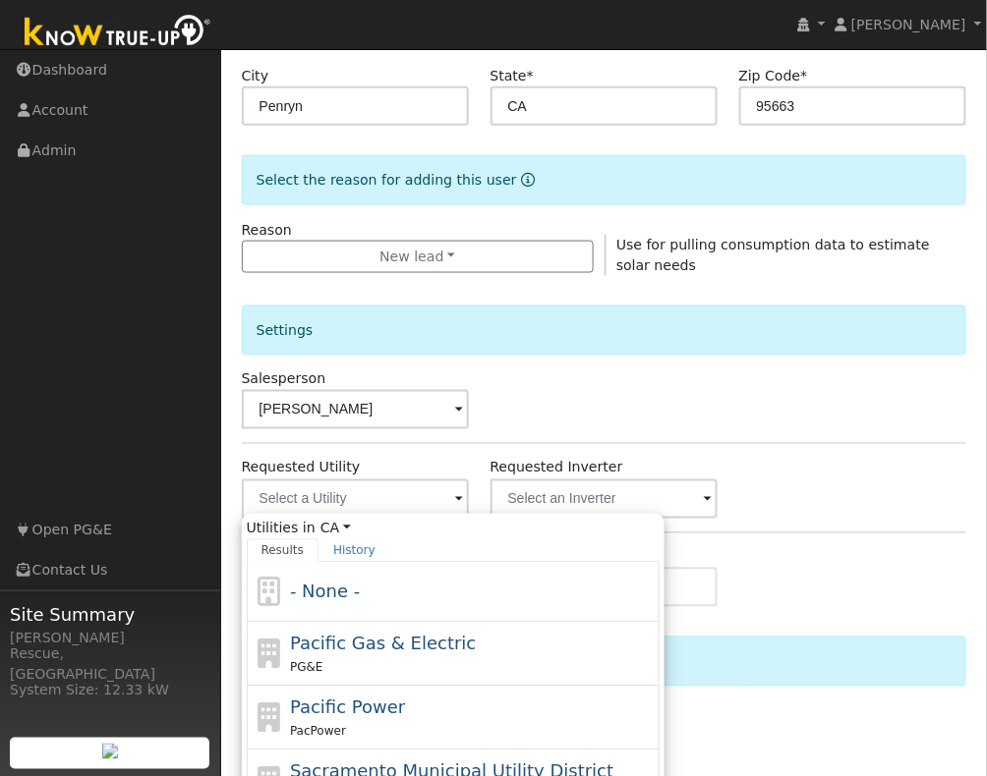
click at [403, 661] on div "PG&E" at bounding box center [472, 668] width 365 height 21
type input "Pacific Gas & Electric"
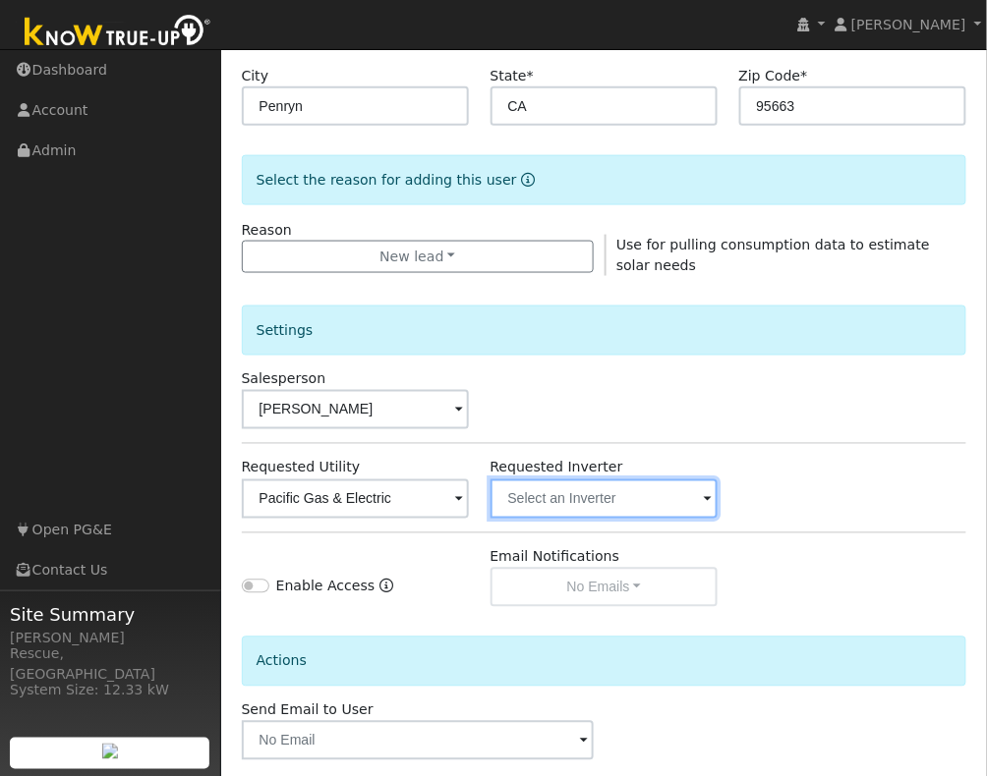
click at [638, 495] on input "text" at bounding box center [604, 499] width 228 height 39
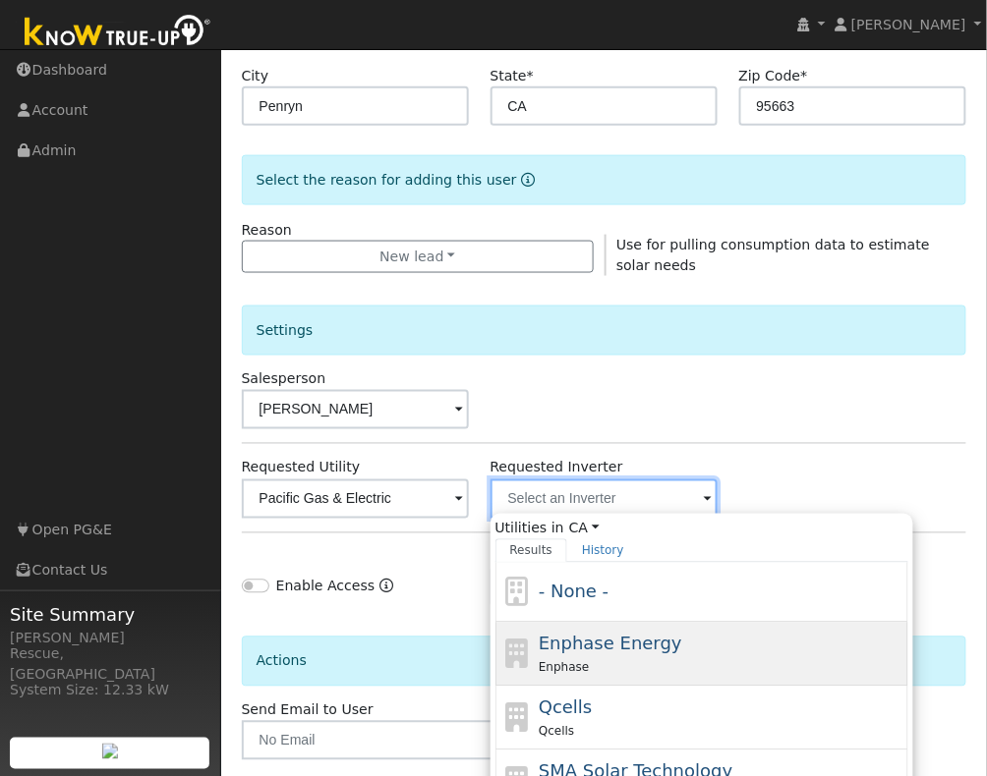
scroll to position [404, 0]
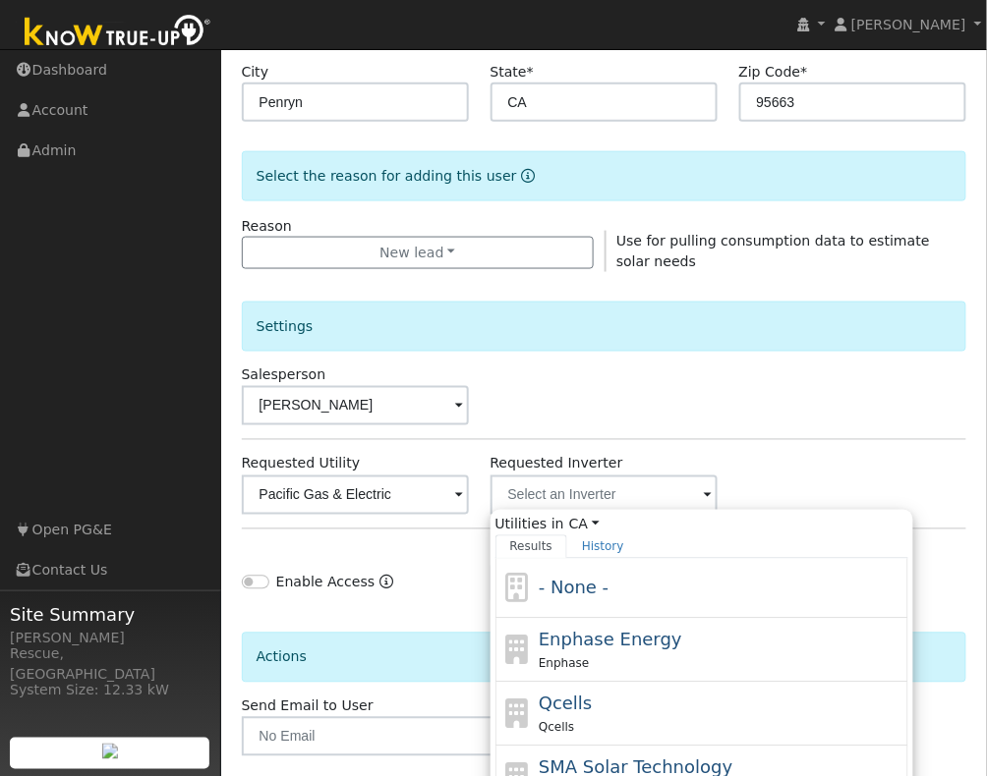
click at [604, 595] on span "- None -" at bounding box center [574, 588] width 70 height 21
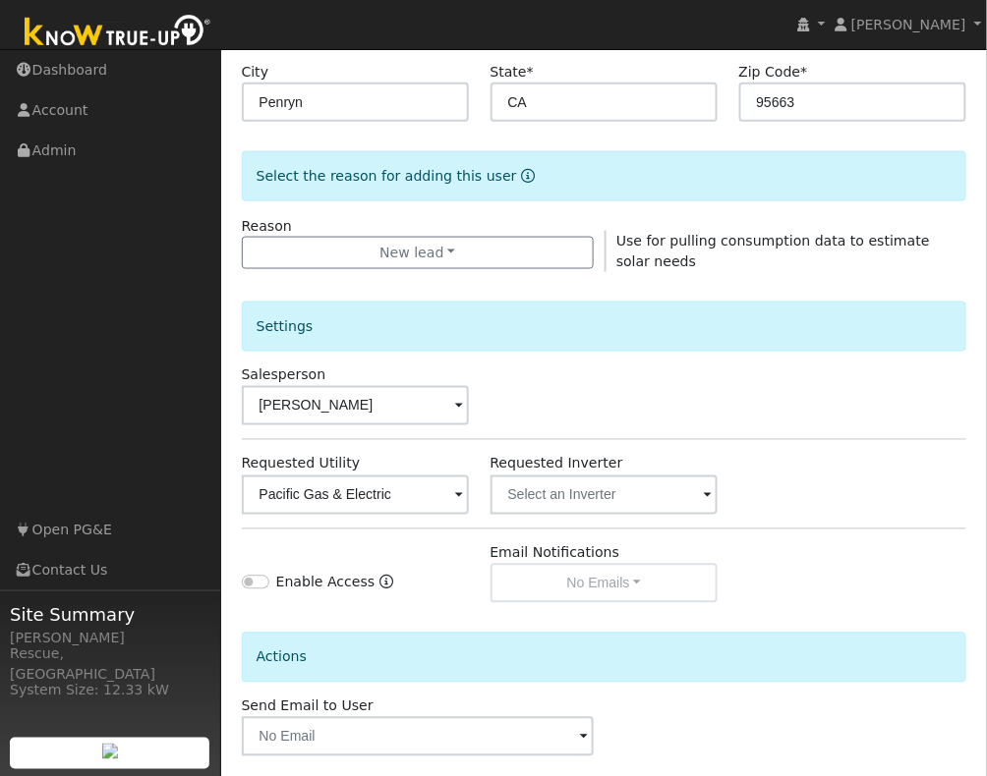
scroll to position [495, 0]
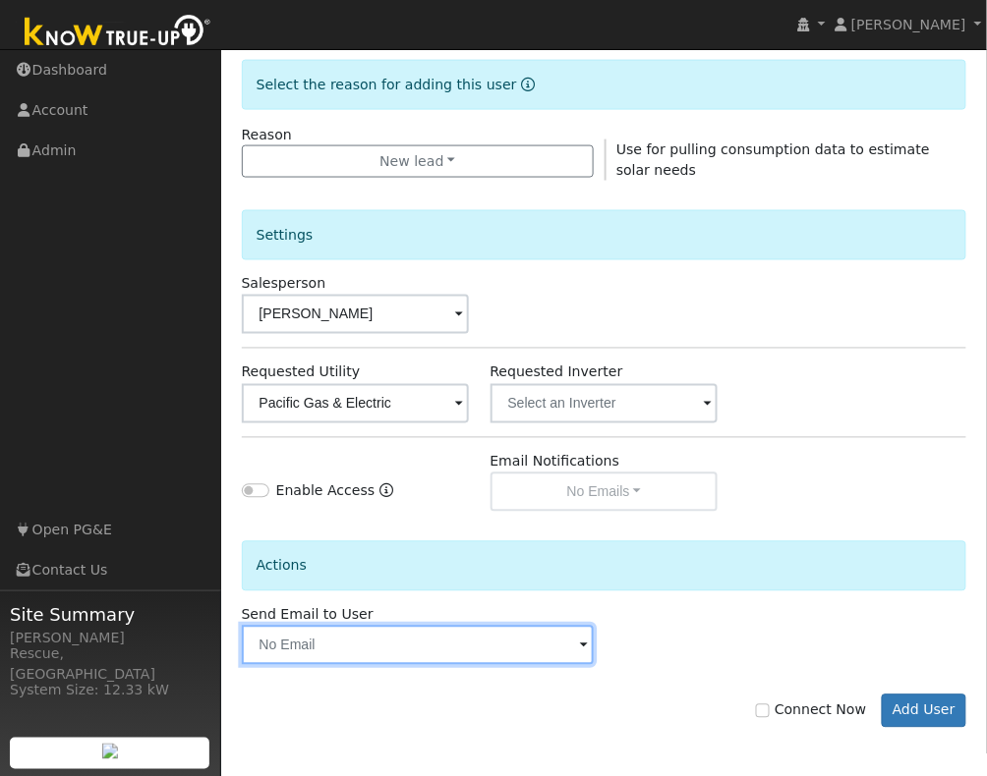
click at [468, 654] on input "text" at bounding box center [418, 645] width 352 height 39
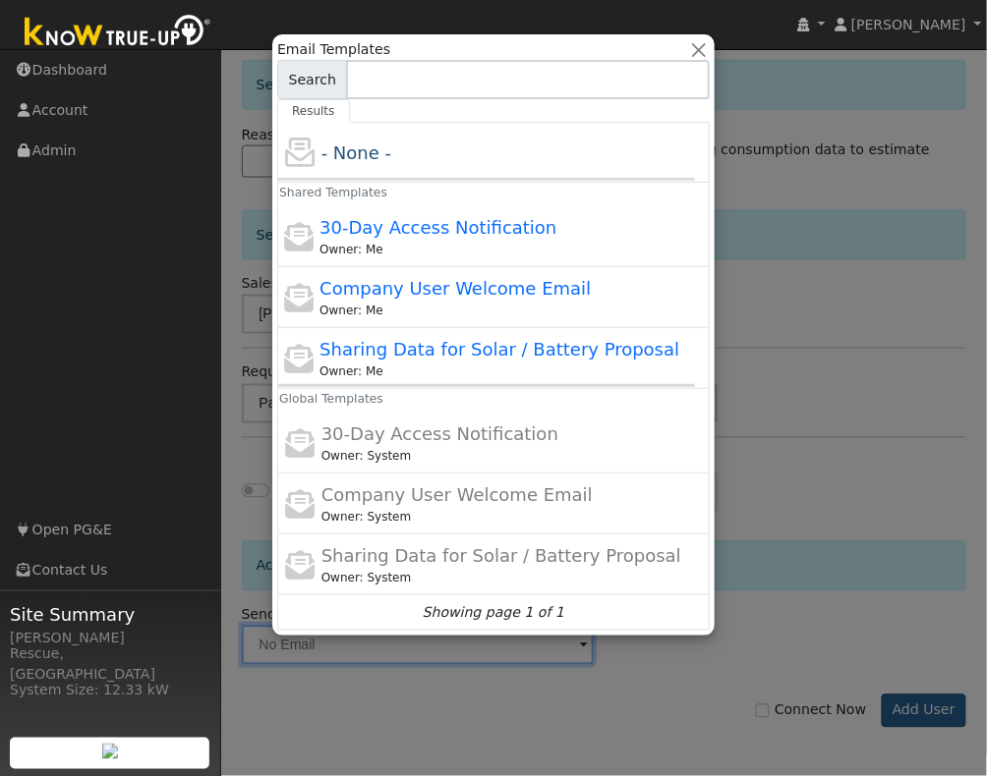
click at [904, 703] on div at bounding box center [493, 388] width 987 height 776
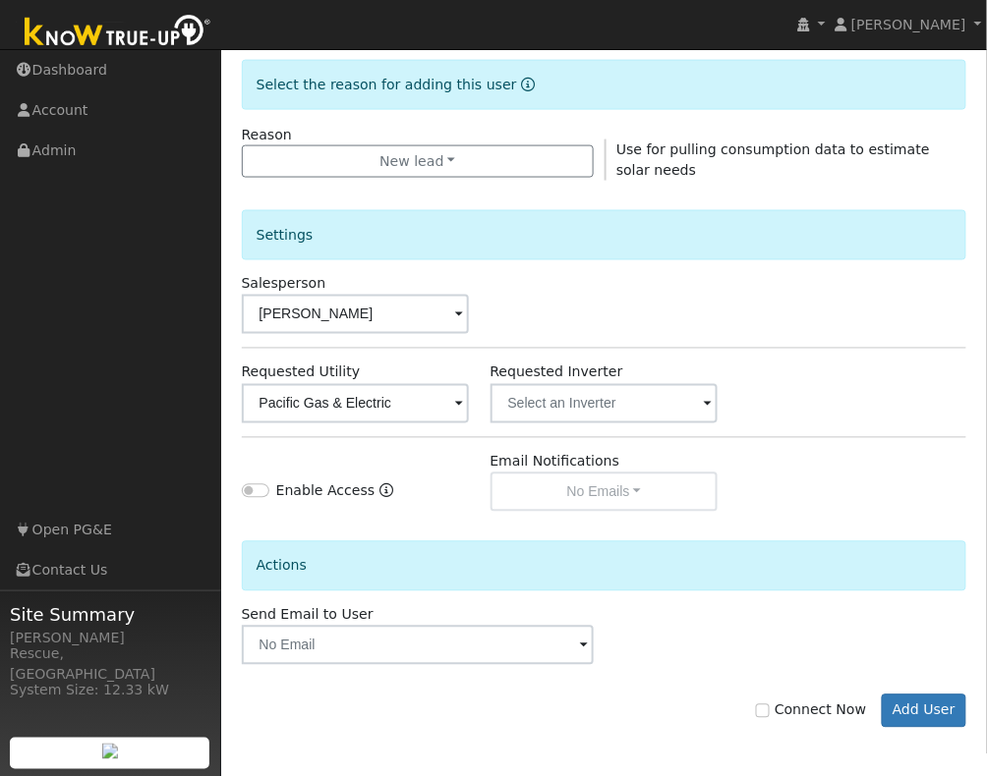
click at [781, 715] on label "Connect Now" at bounding box center [811, 711] width 110 height 21
click at [770, 715] on input "Connect Now" at bounding box center [763, 712] width 14 height 14
checkbox input "true"
click at [909, 715] on button "Add User" at bounding box center [925, 711] width 86 height 33
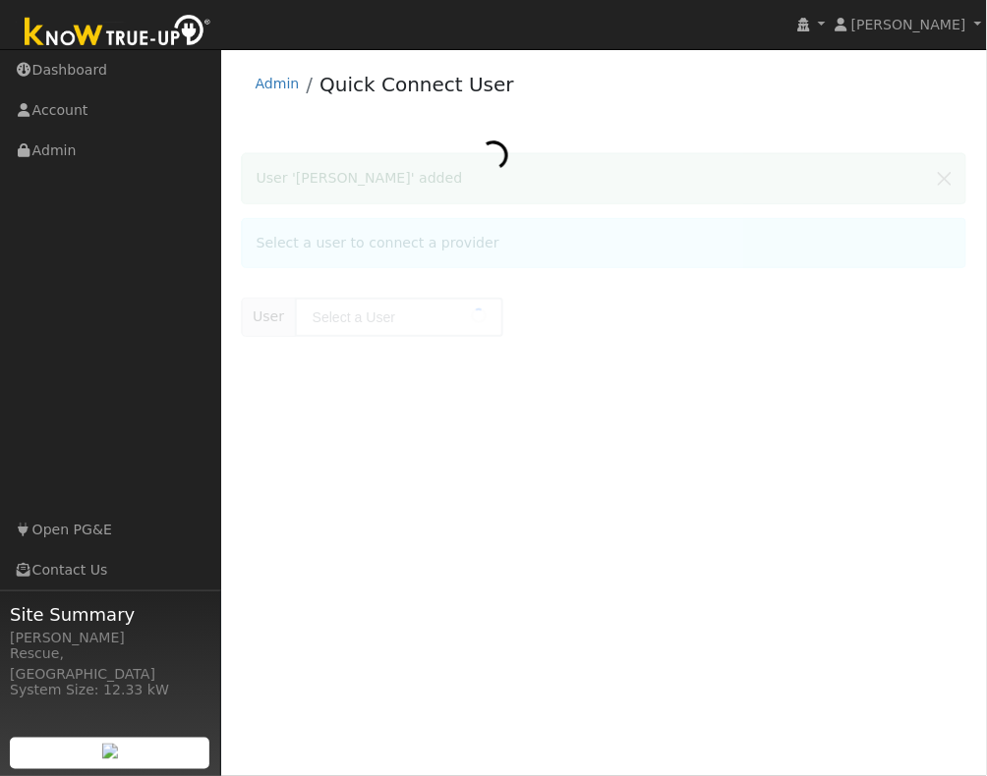
type input "[PERSON_NAME]"
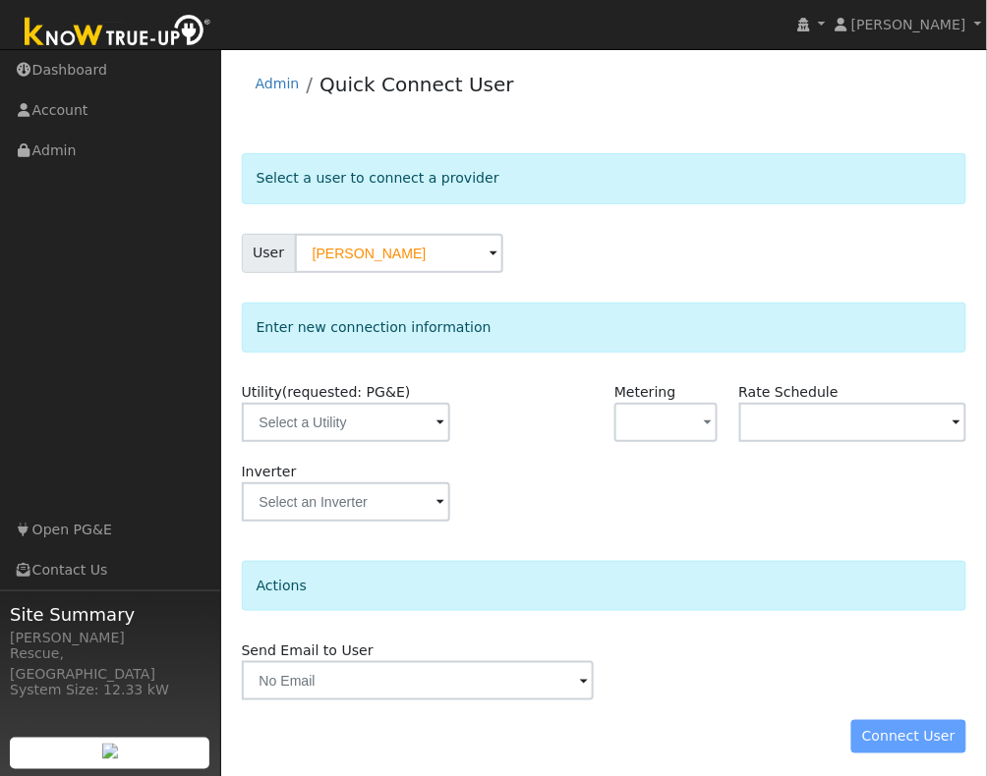
click at [436, 430] on span at bounding box center [440, 424] width 8 height 23
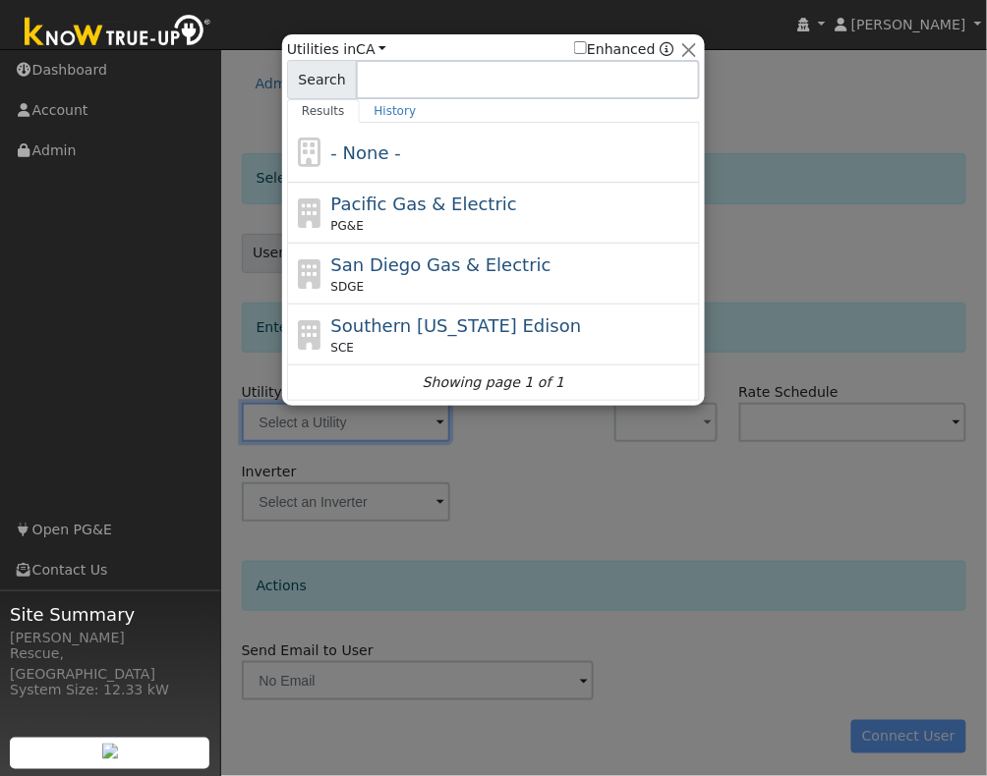
click at [472, 212] on span "Pacific Gas & Electric" at bounding box center [424, 204] width 186 height 21
type input "PG&E"
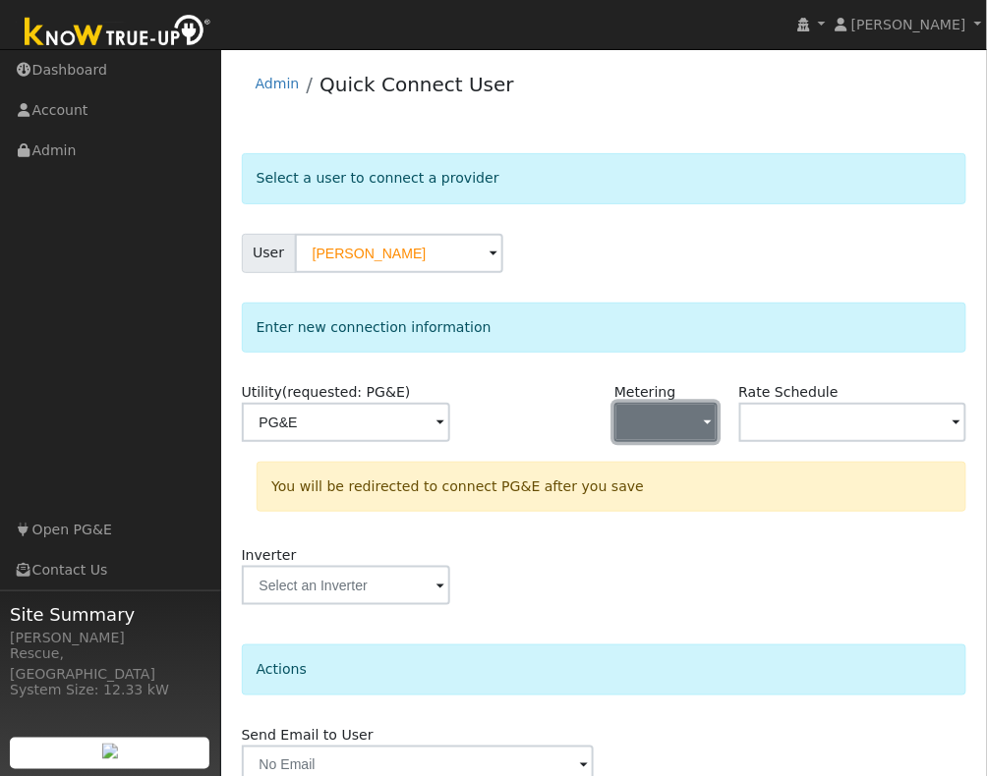
click at [655, 413] on button "button" at bounding box center [665, 422] width 103 height 39
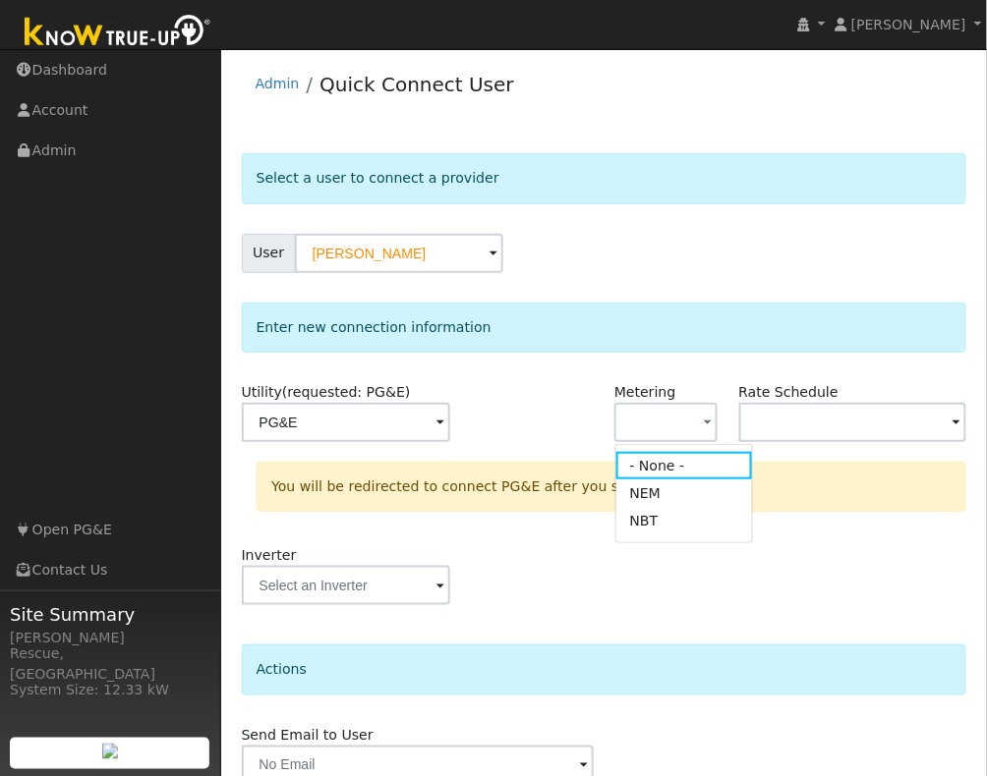
drag, startPoint x: 680, startPoint y: 504, endPoint x: 711, endPoint y: 493, distance: 32.3
click at [680, 504] on link "NEM" at bounding box center [684, 494] width 137 height 28
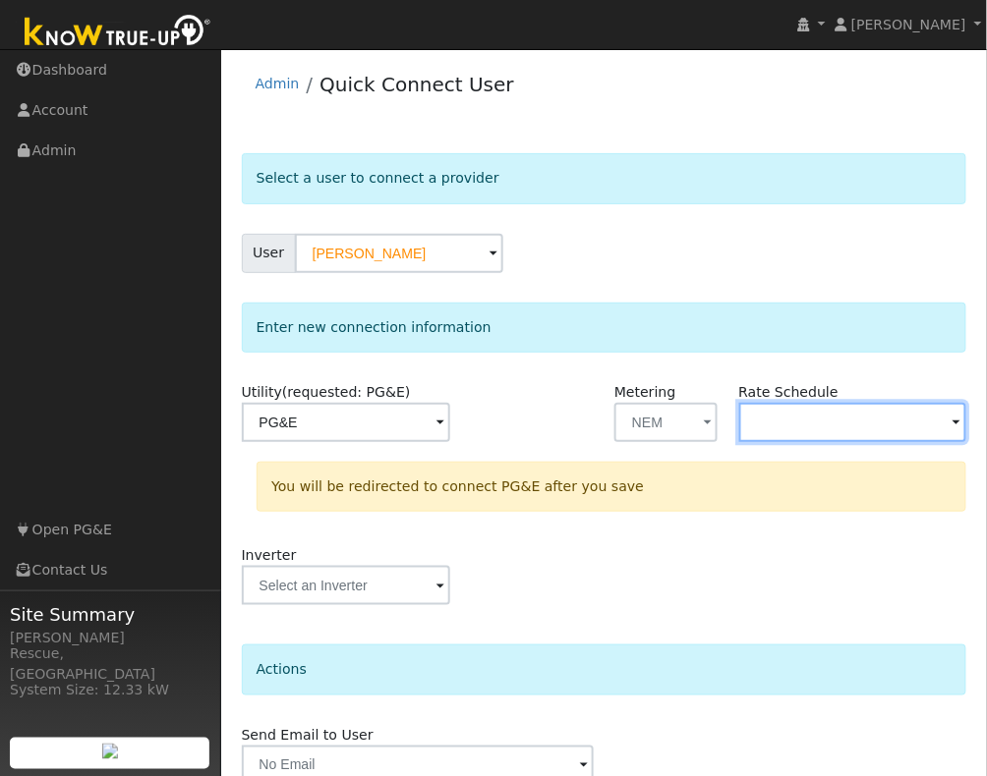
click at [873, 419] on input "text" at bounding box center [853, 422] width 228 height 39
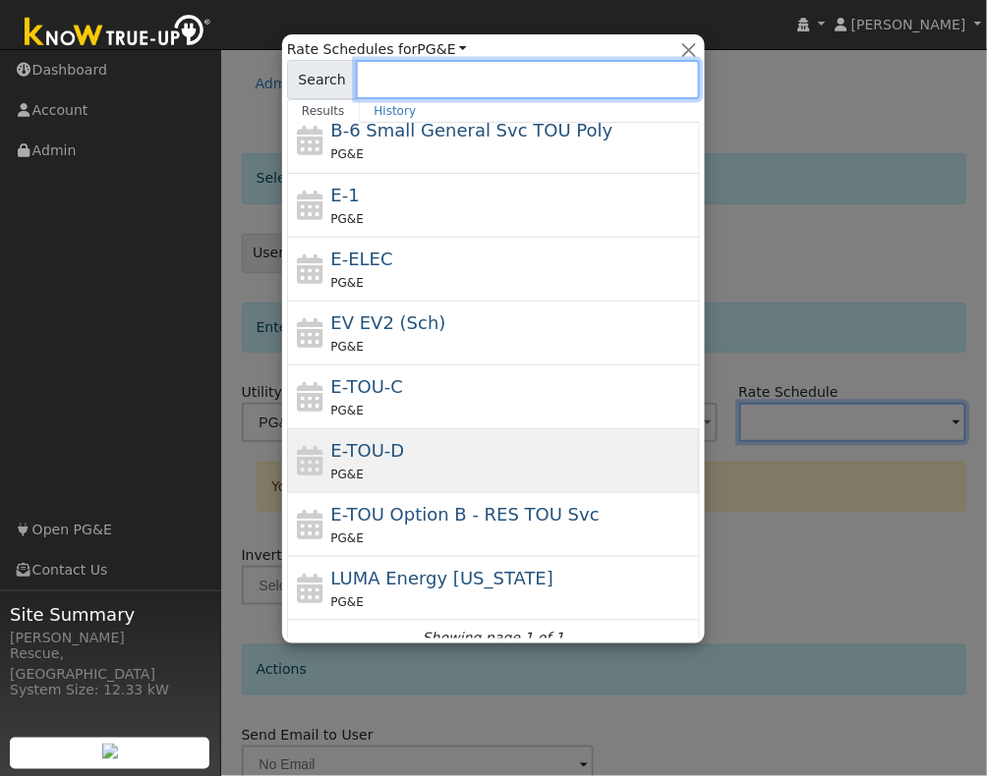
scroll to position [283, 0]
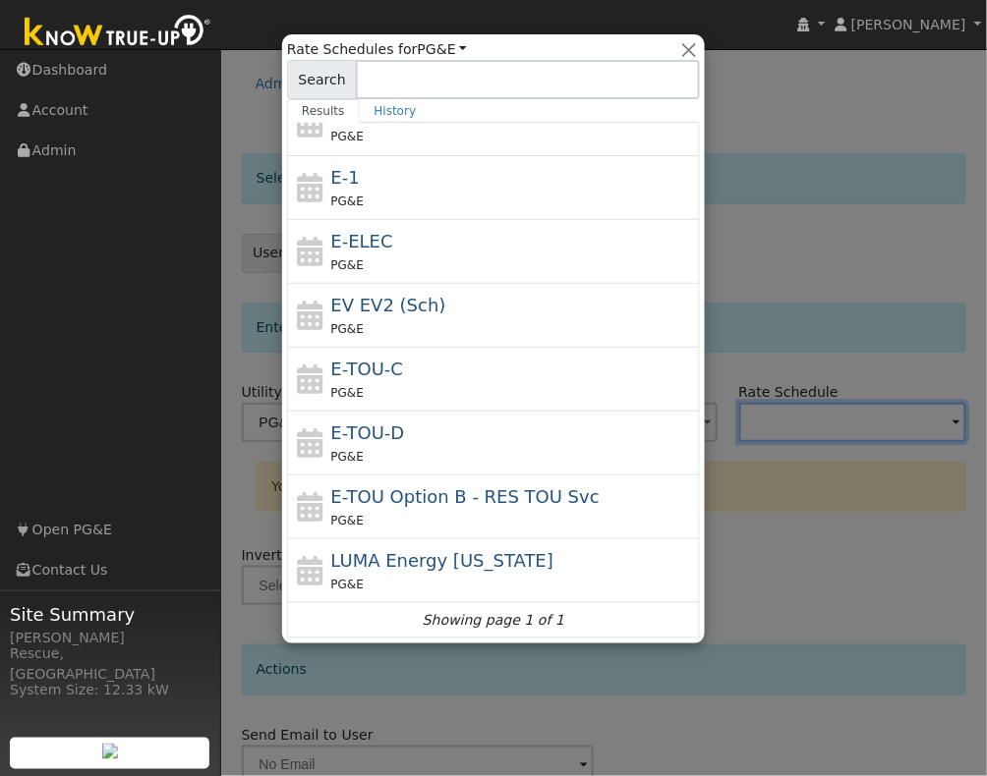
click at [521, 443] on div "E-TOU-D PG&E" at bounding box center [513, 443] width 365 height 47
type input "E-TOU-D"
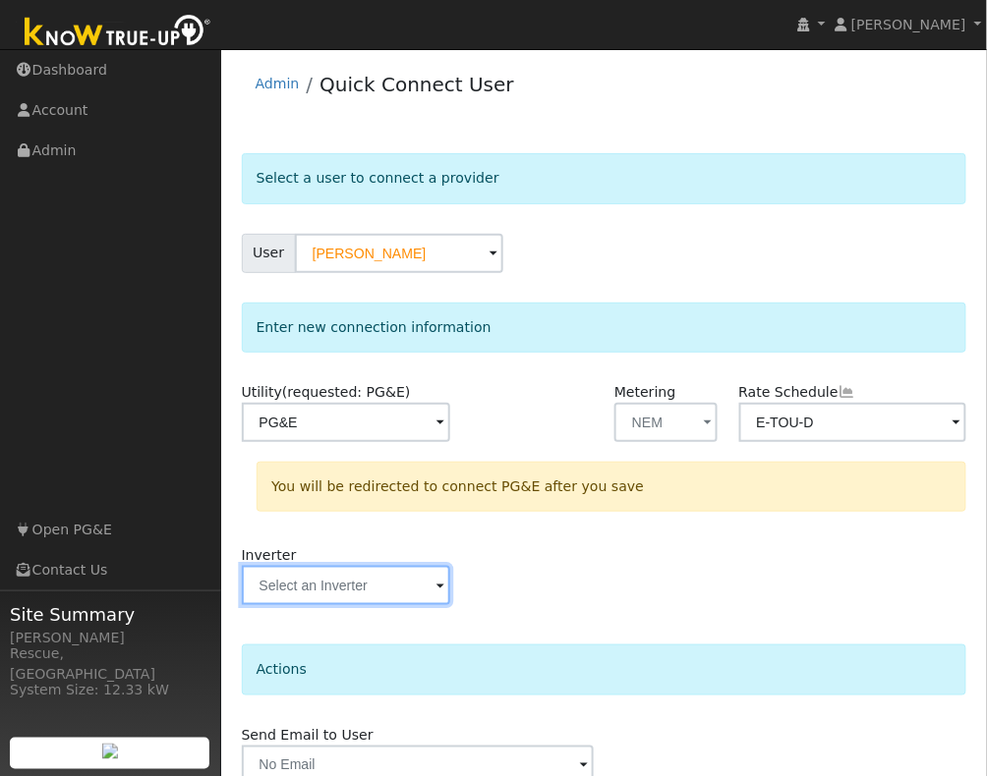
click at [392, 598] on input "text" at bounding box center [346, 585] width 208 height 39
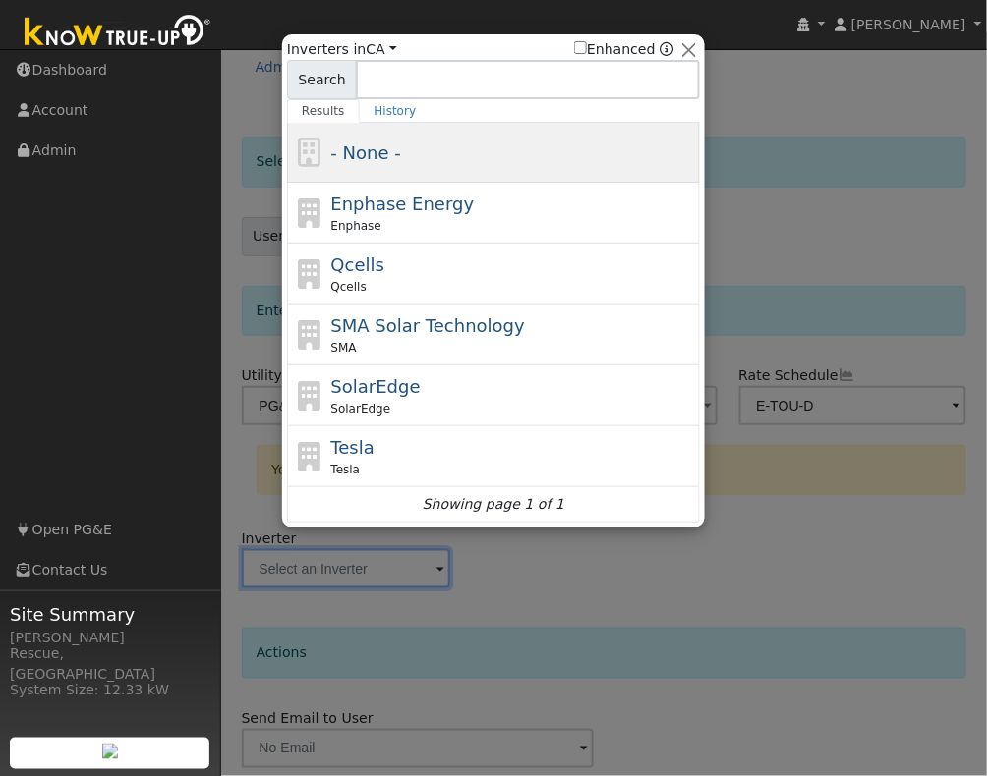
click at [414, 159] on div "- None -" at bounding box center [513, 153] width 365 height 27
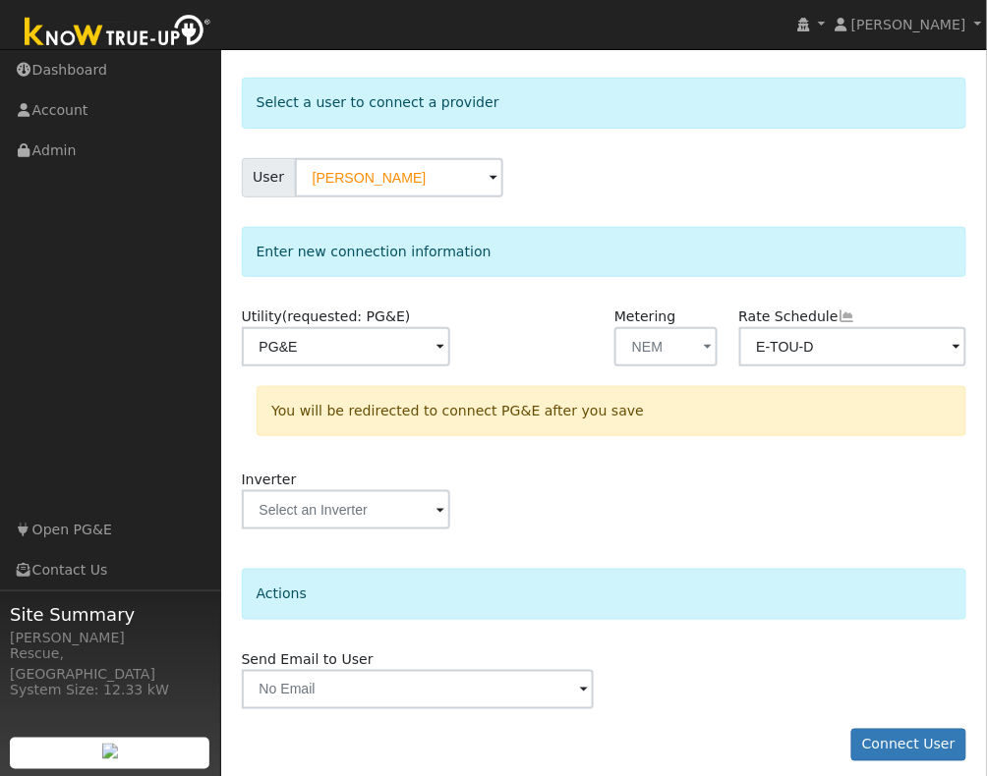
scroll to position [89, 0]
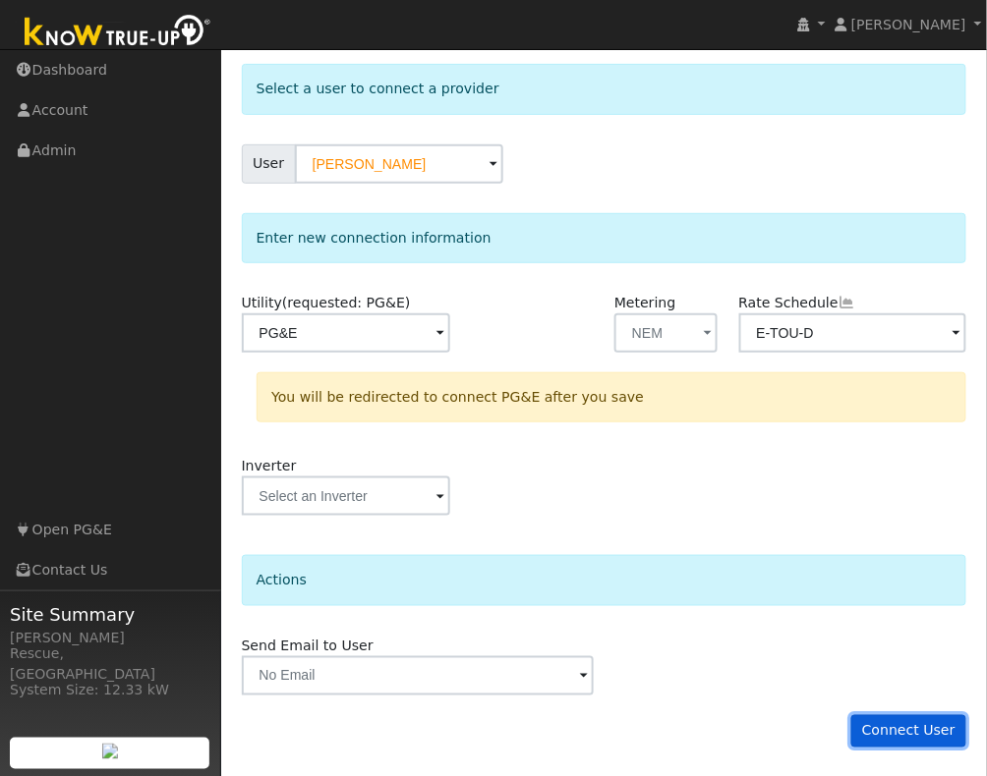
click at [910, 730] on button "Connect User" at bounding box center [909, 732] width 116 height 33
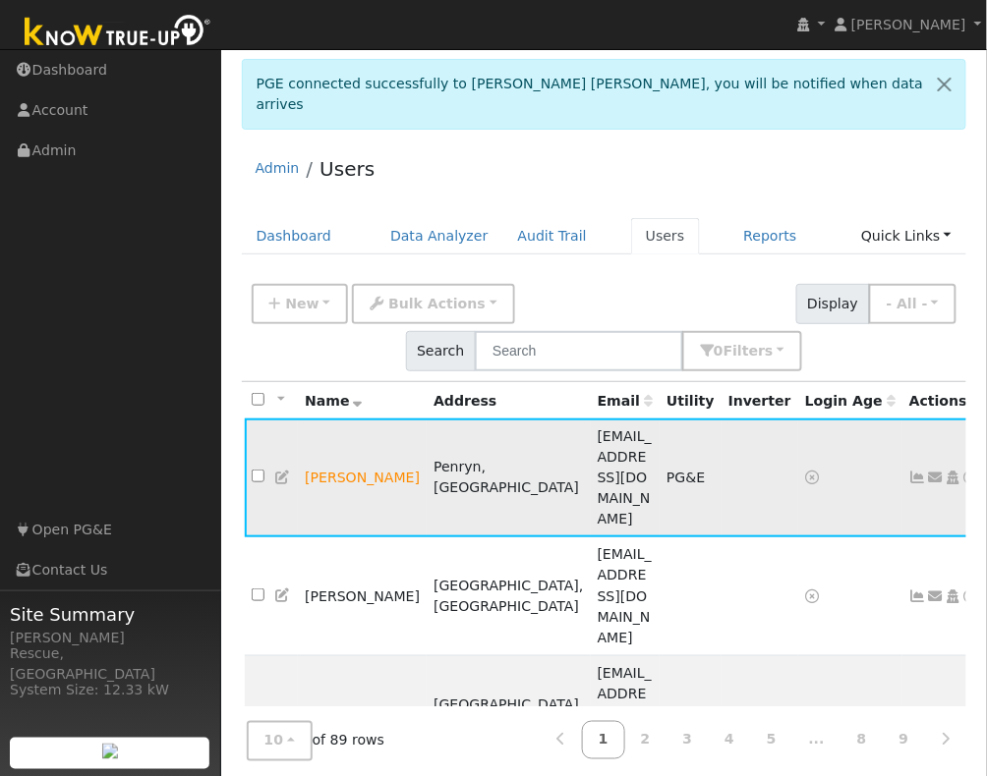
click at [962, 471] on icon at bounding box center [971, 478] width 18 height 14
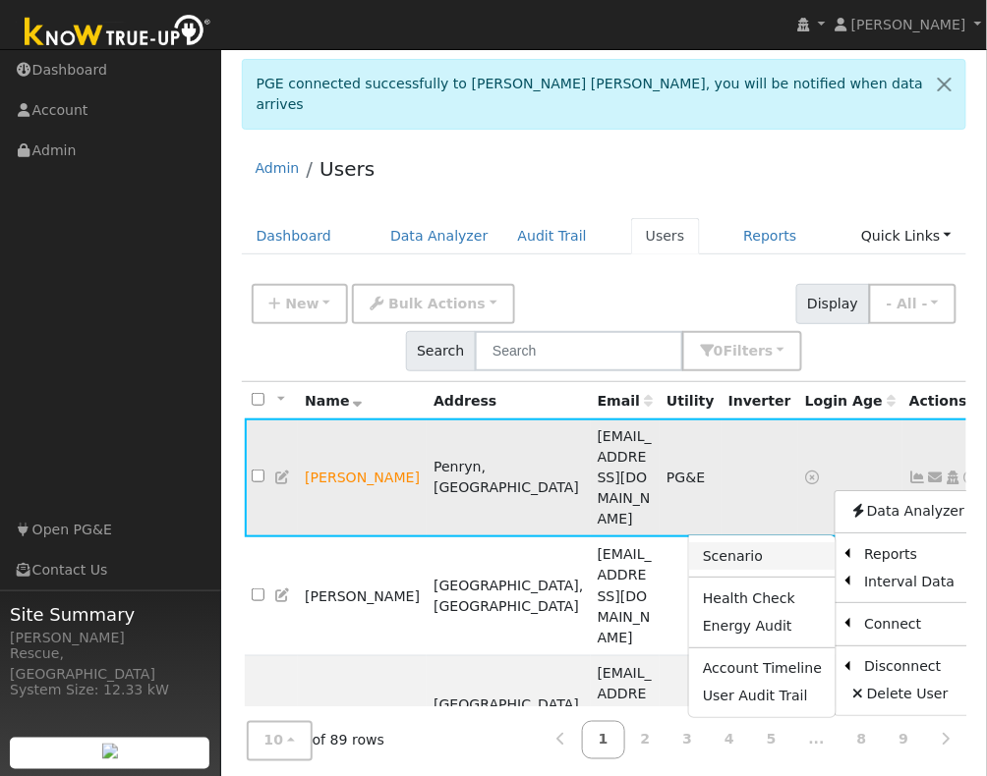
click at [769, 543] on link "Scenario" at bounding box center [762, 557] width 146 height 28
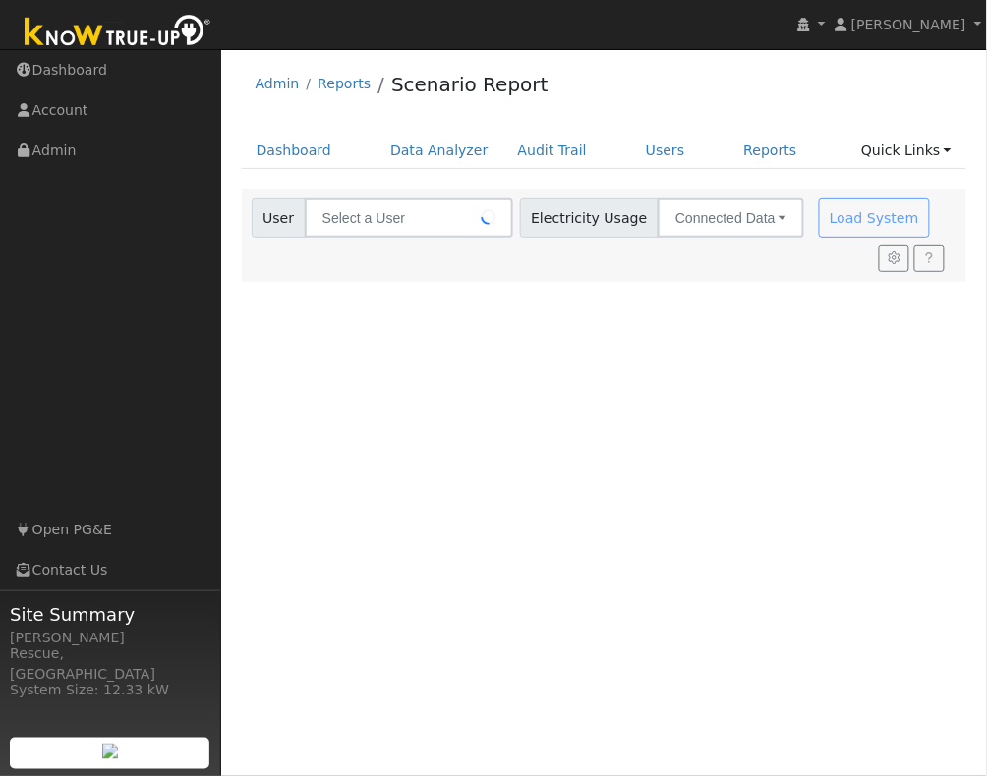
type input "[PERSON_NAME]"
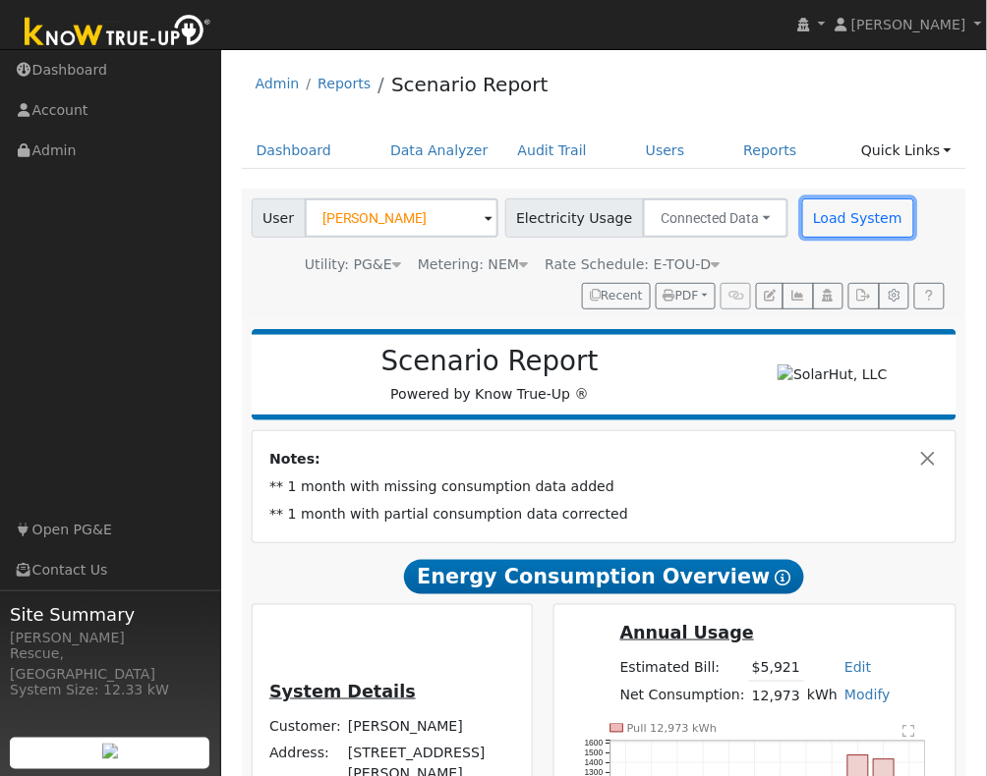
drag, startPoint x: 790, startPoint y: 229, endPoint x: 734, endPoint y: 242, distance: 57.5
click at [802, 228] on button "Load System" at bounding box center [858, 218] width 112 height 39
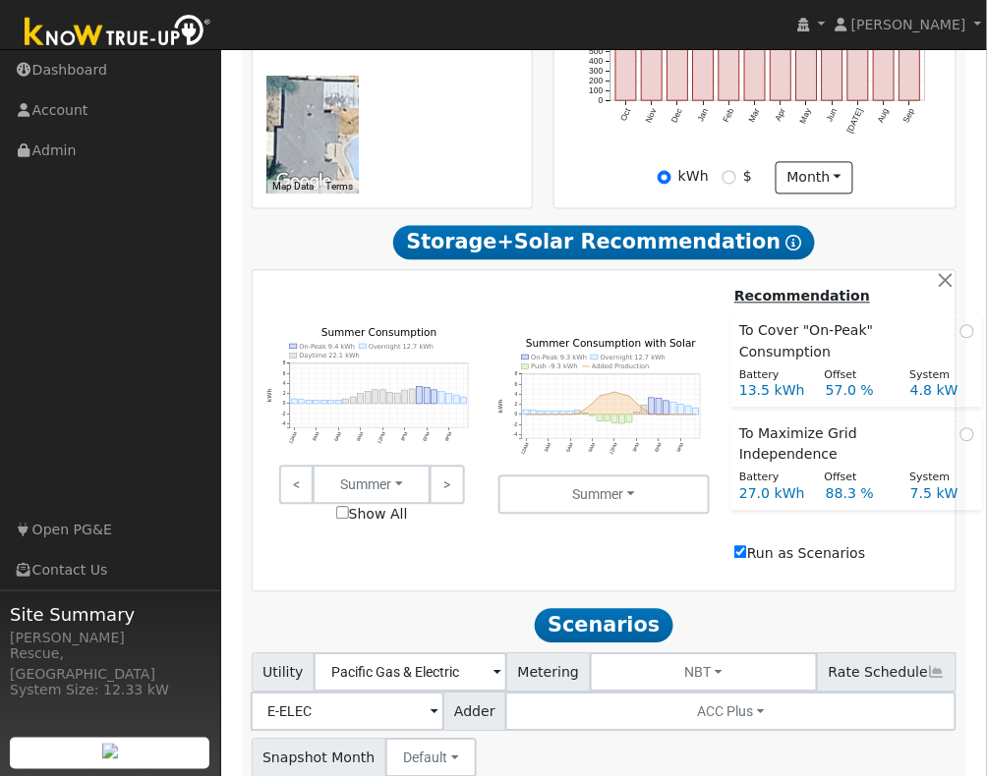
scroll to position [678, 0]
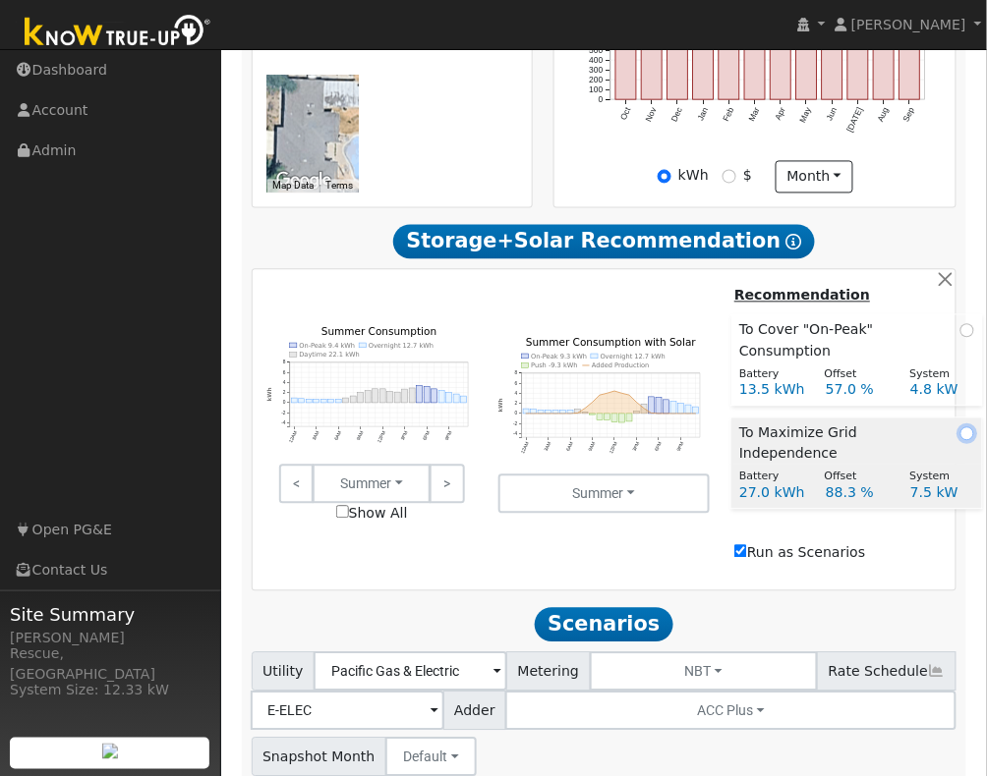
drag, startPoint x: 969, startPoint y: 435, endPoint x: 981, endPoint y: 464, distance: 30.8
click at [969, 435] on input "radio" at bounding box center [967, 435] width 14 height 14
radio input "true"
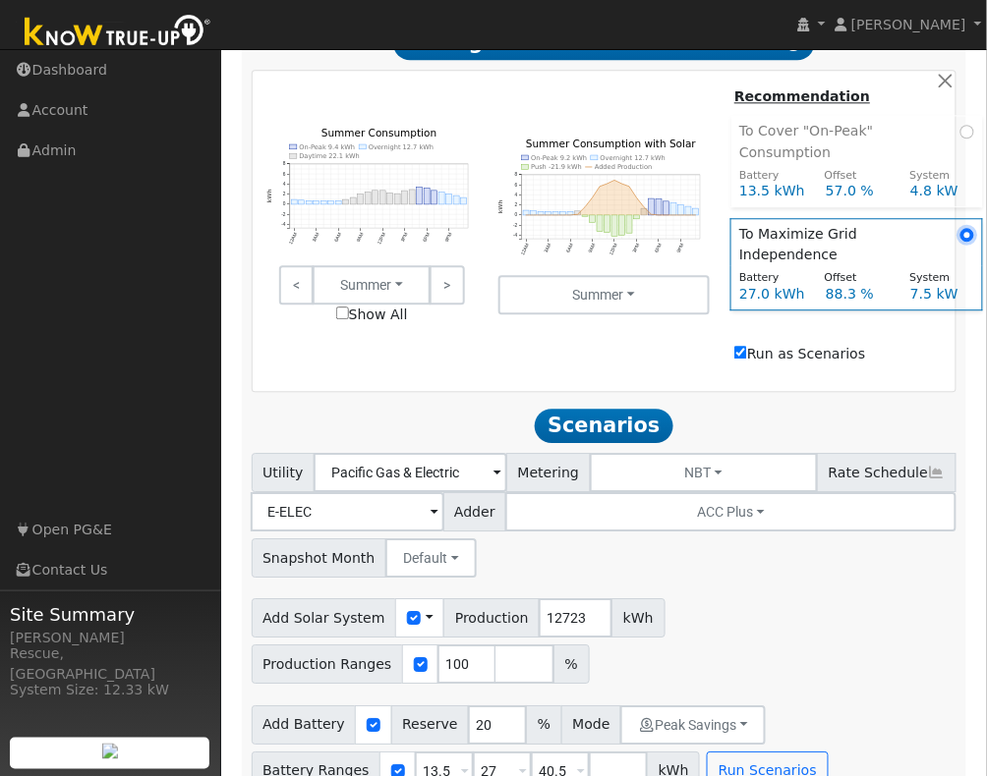
scroll to position [897, 0]
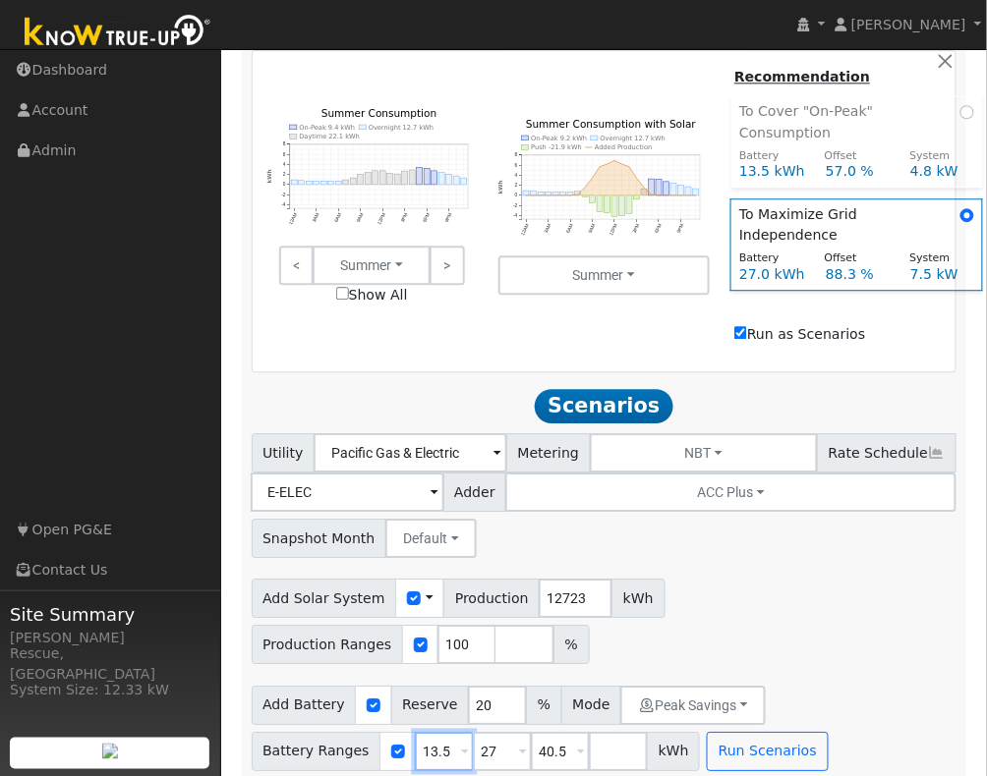
drag, startPoint x: 445, startPoint y: 737, endPoint x: 399, endPoint y: 735, distance: 46.2
click at [399, 735] on div "Battery Ranges 13.5 Overrides Reserve % Mode None None Self Consumption Peak Sa…" at bounding box center [476, 751] width 449 height 39
type input "15"
type input "30"
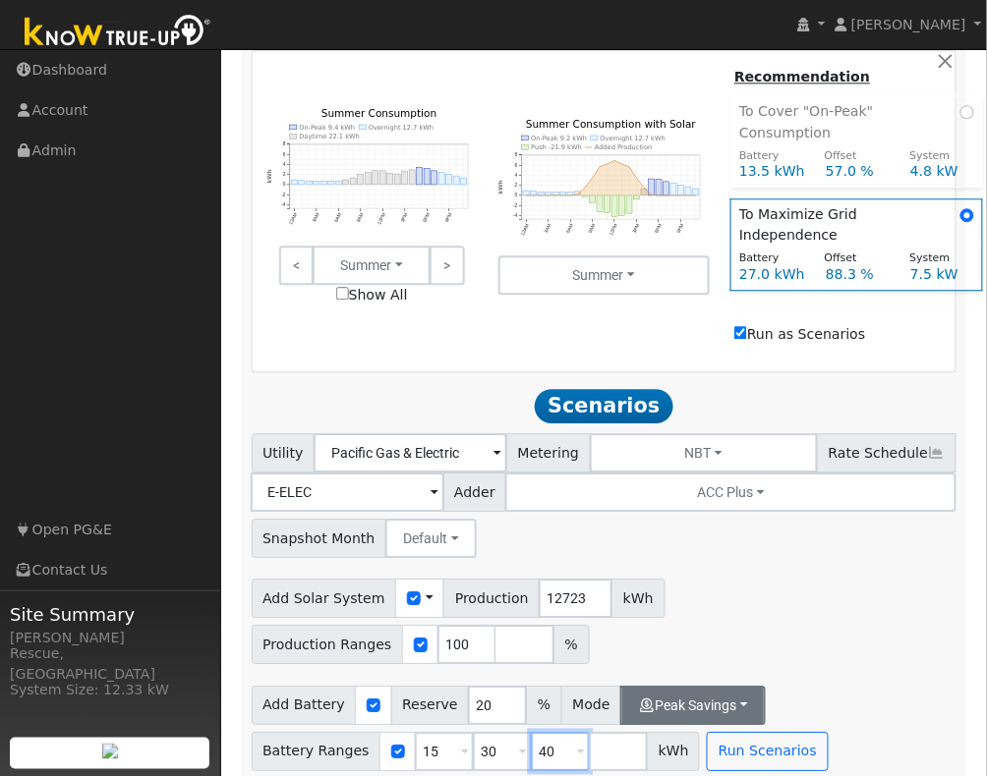
type input "40"
click at [676, 702] on button "Peak Savings" at bounding box center [692, 705] width 145 height 39
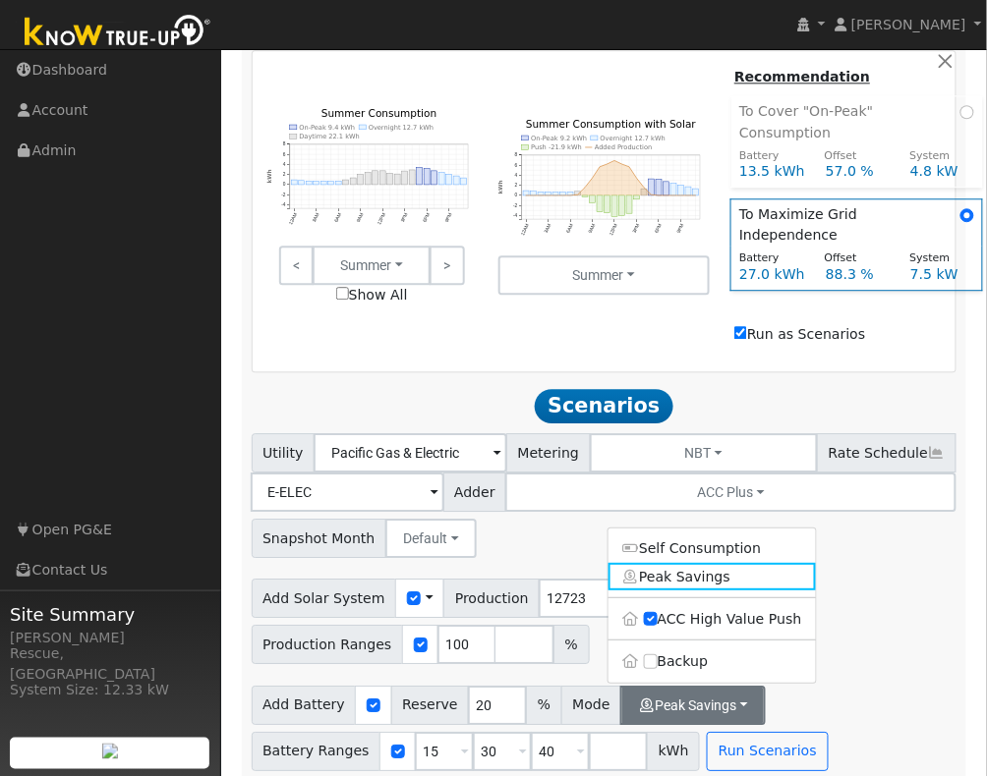
click at [715, 654] on label "Backup" at bounding box center [711, 662] width 207 height 28
click at [658, 655] on input "Backup" at bounding box center [651, 662] width 14 height 14
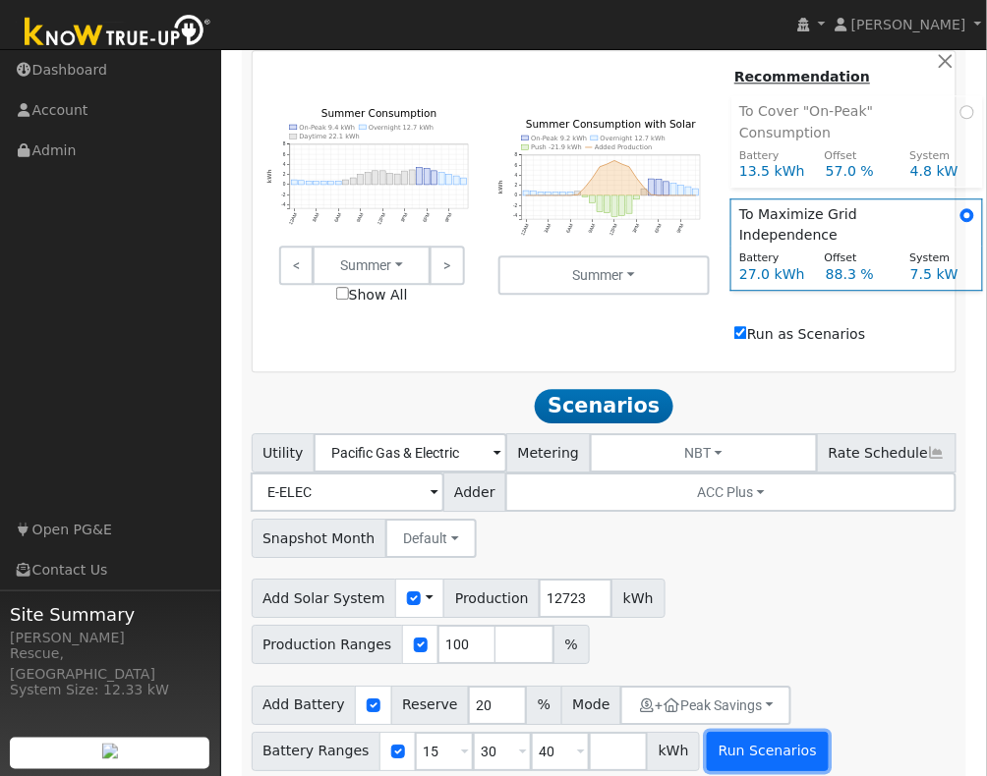
click at [740, 732] on button "Run Scenarios" at bounding box center [767, 751] width 121 height 39
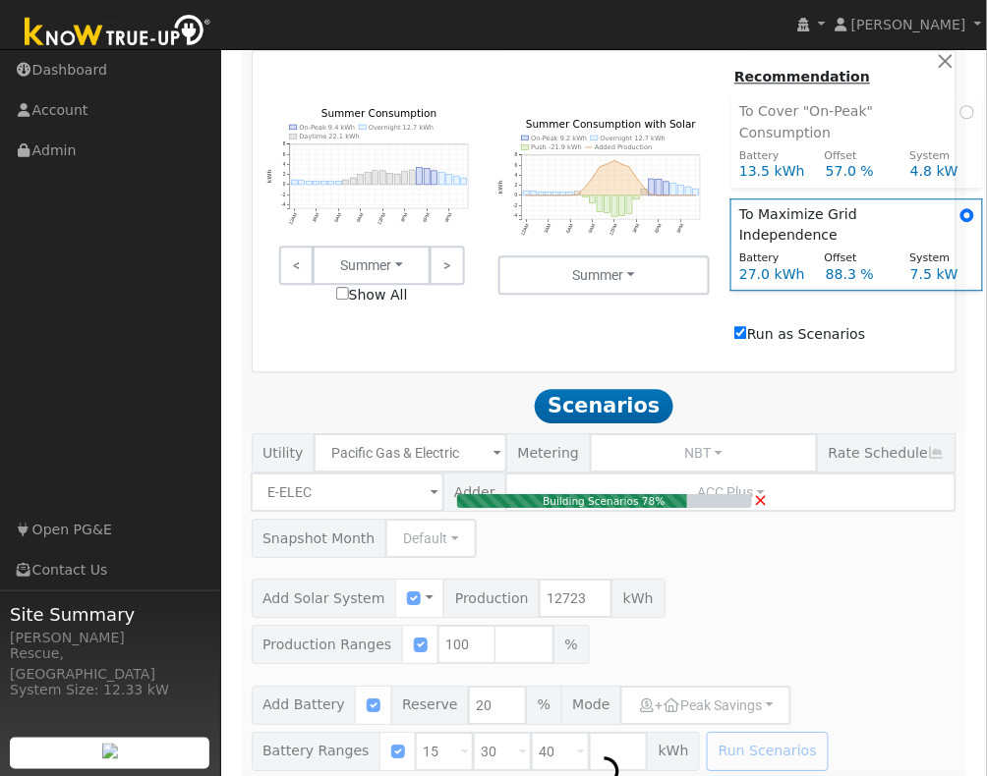
type input "8.5"
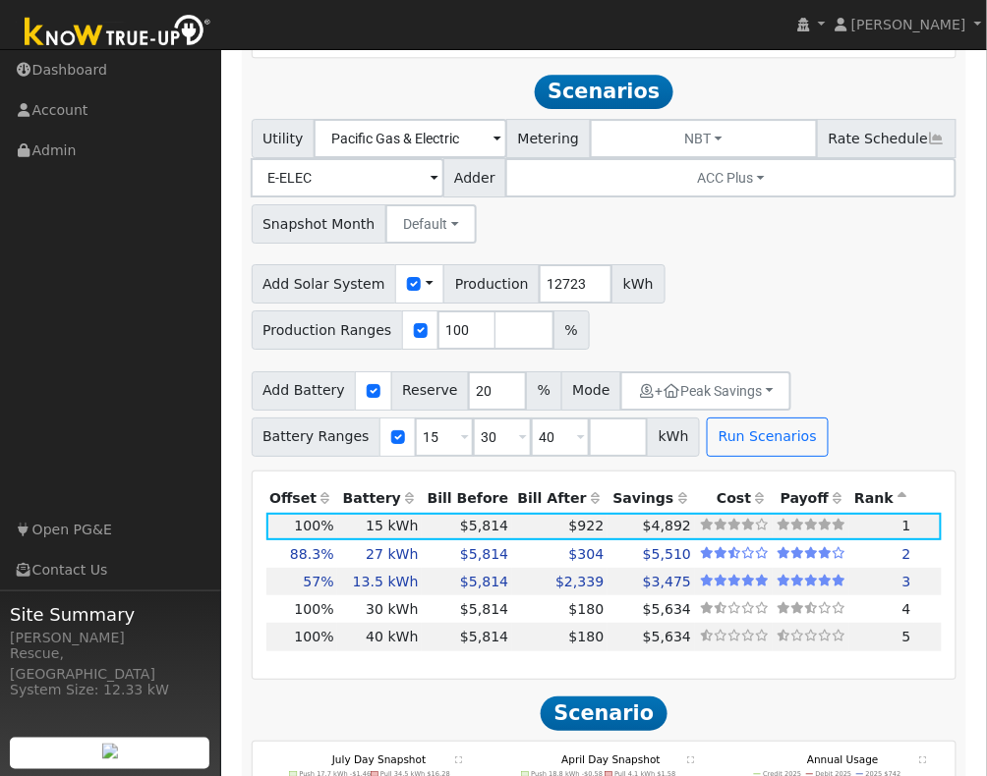
scroll to position [1213, 0]
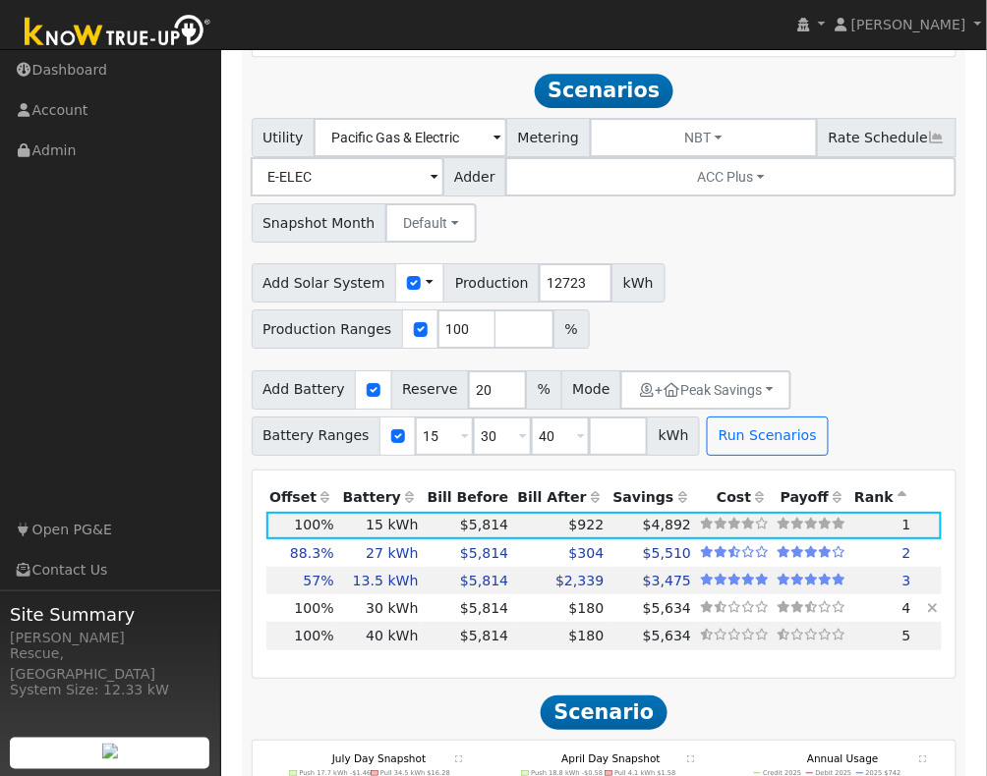
click at [520, 604] on td "$180" at bounding box center [559, 609] width 95 height 28
type input "$44,556"
type input "$21,255"
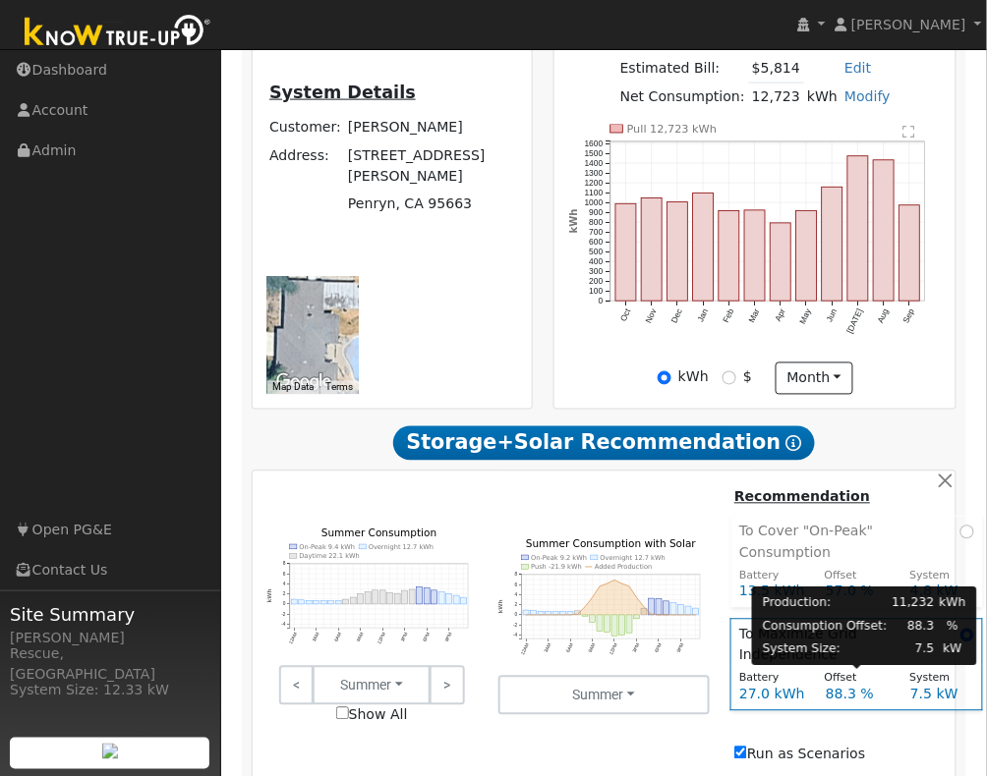
scroll to position [0, 0]
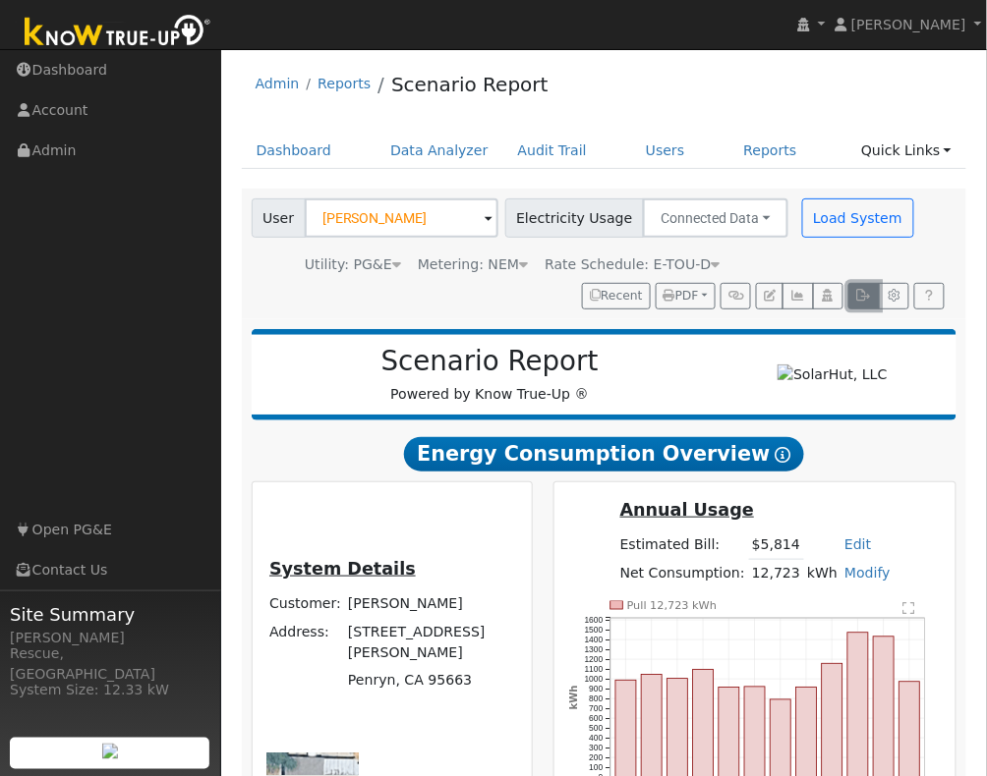
click at [866, 296] on icon "button" at bounding box center [863, 296] width 15 height 12
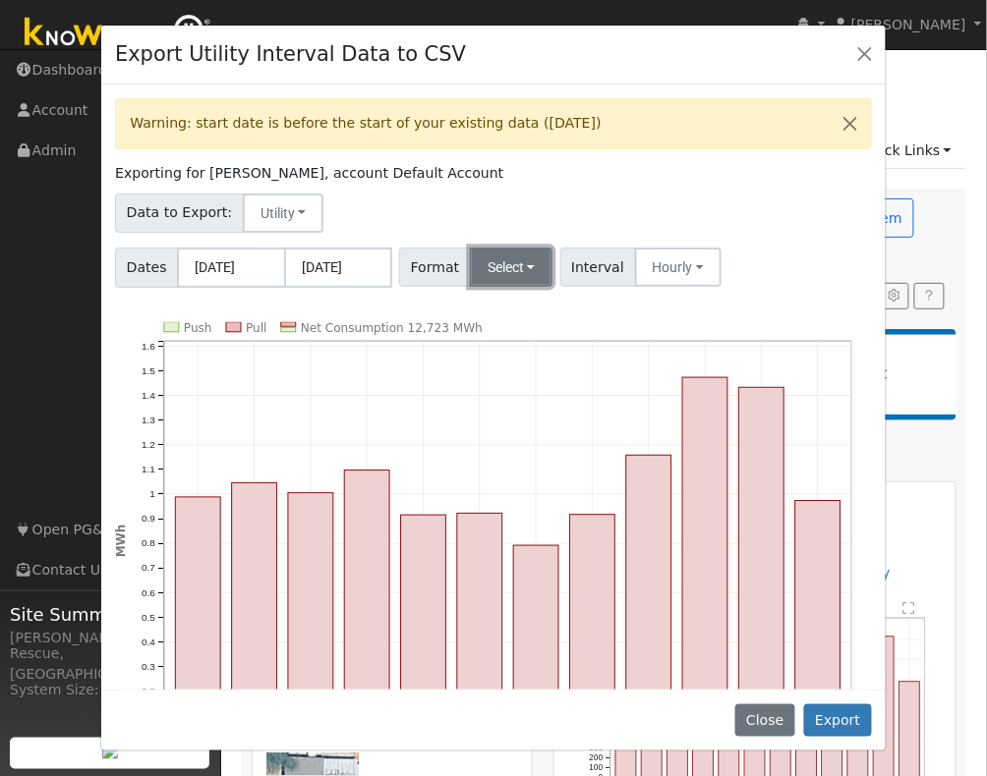
click at [515, 269] on button "Select" at bounding box center [512, 267] width 84 height 39
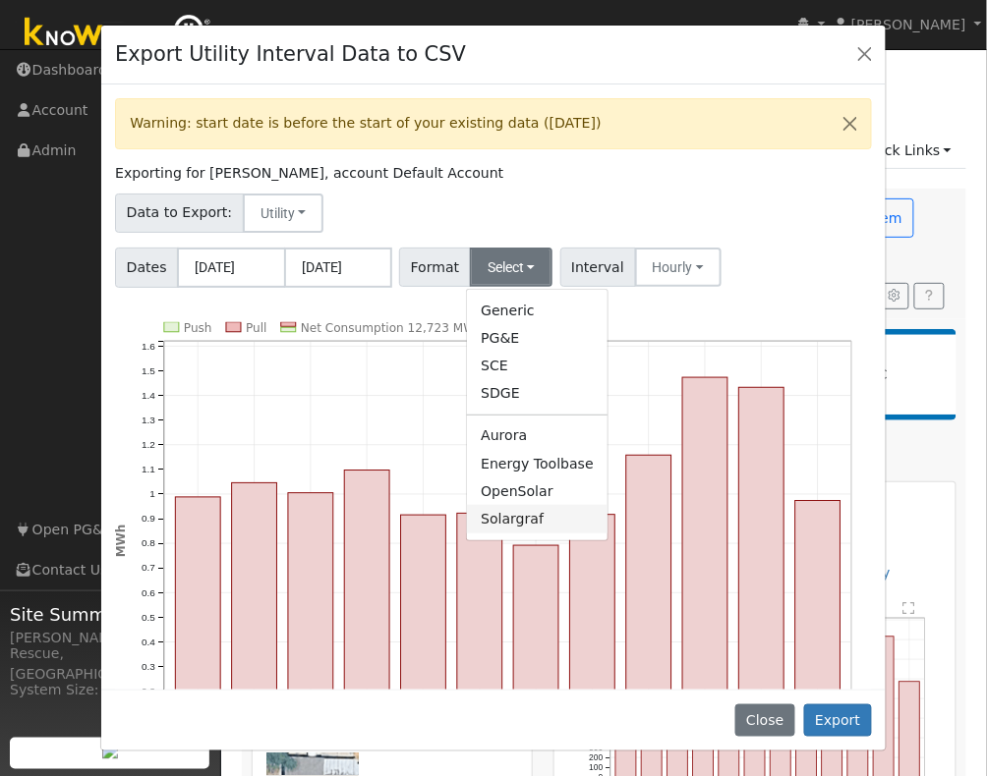
click at [527, 522] on link "Solargraf" at bounding box center [537, 519] width 141 height 28
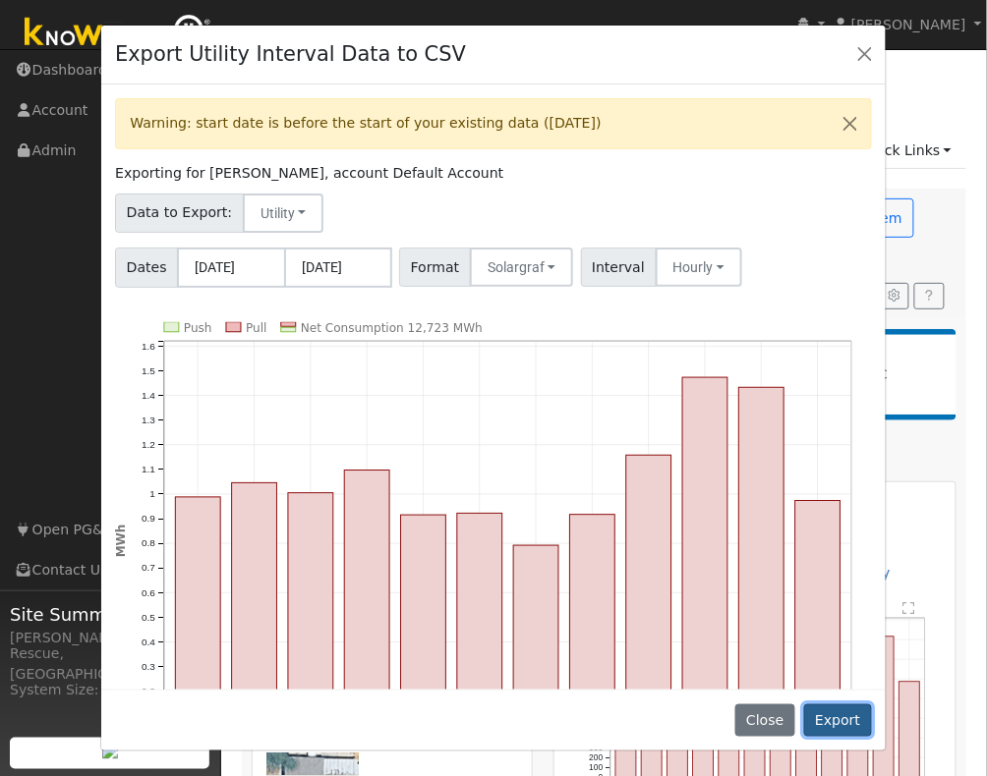
click at [834, 719] on button "Export" at bounding box center [838, 721] width 68 height 33
